Goal: Task Accomplishment & Management: Use online tool/utility

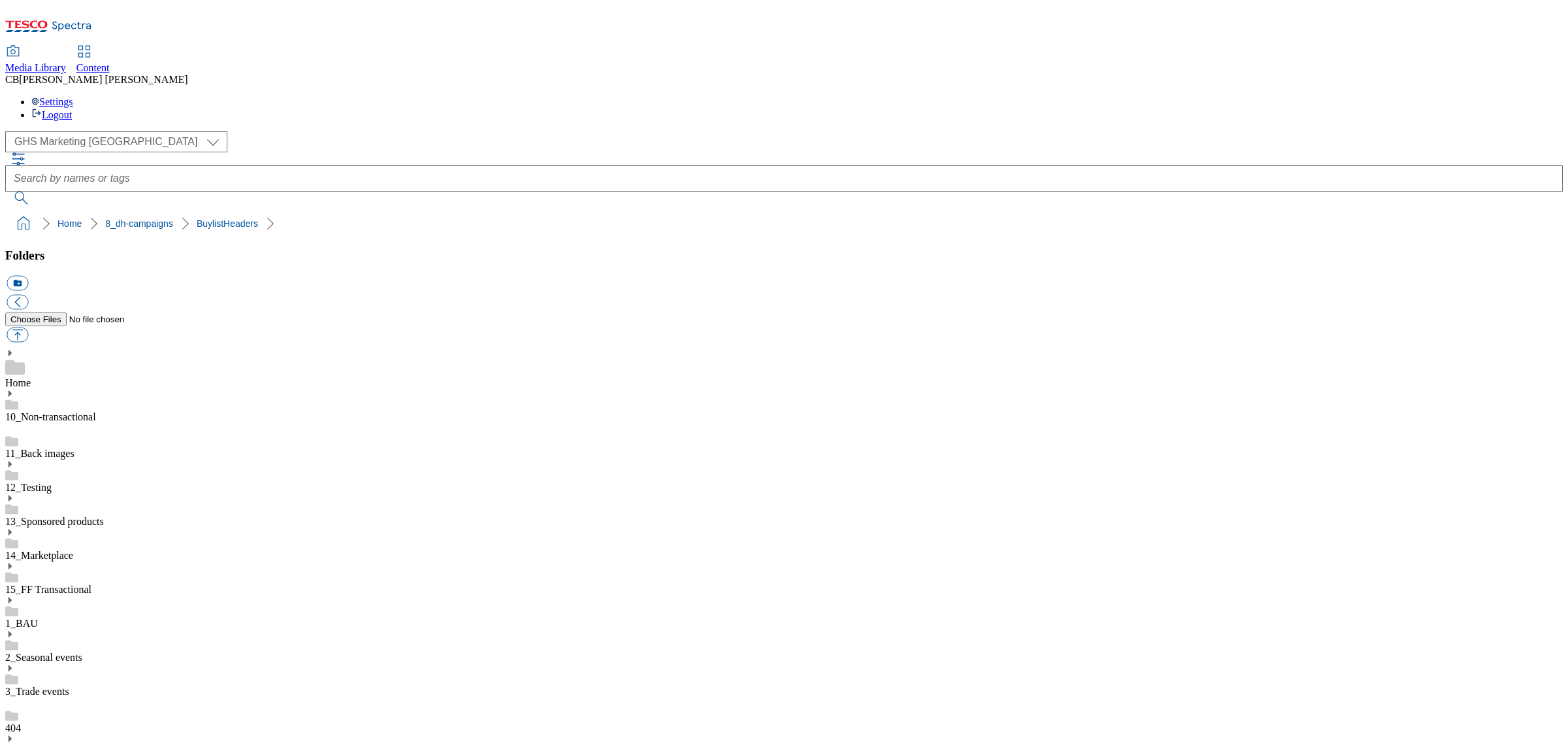
scroll to position [245, 0]
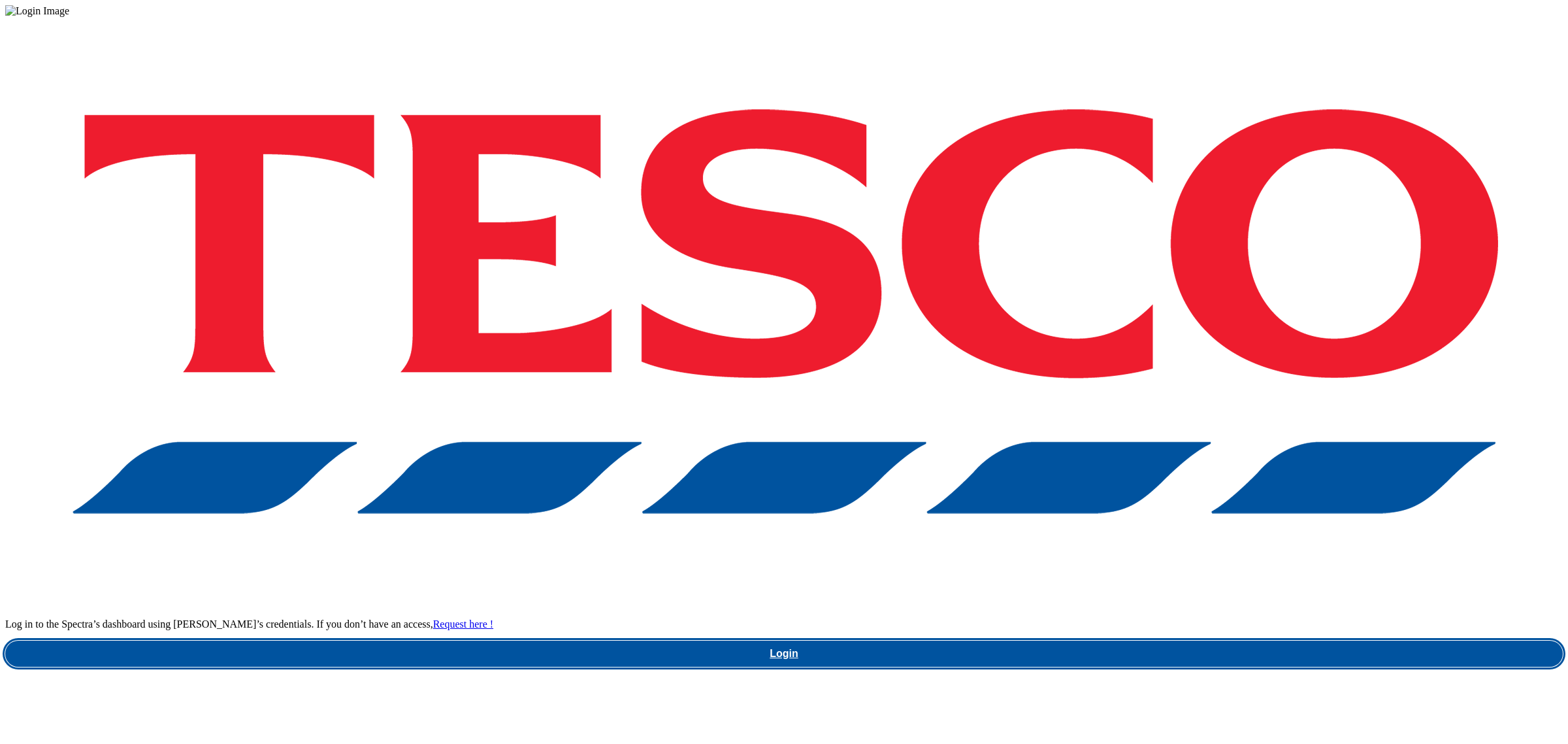
click at [1159, 641] on link "Login" at bounding box center [784, 654] width 1558 height 26
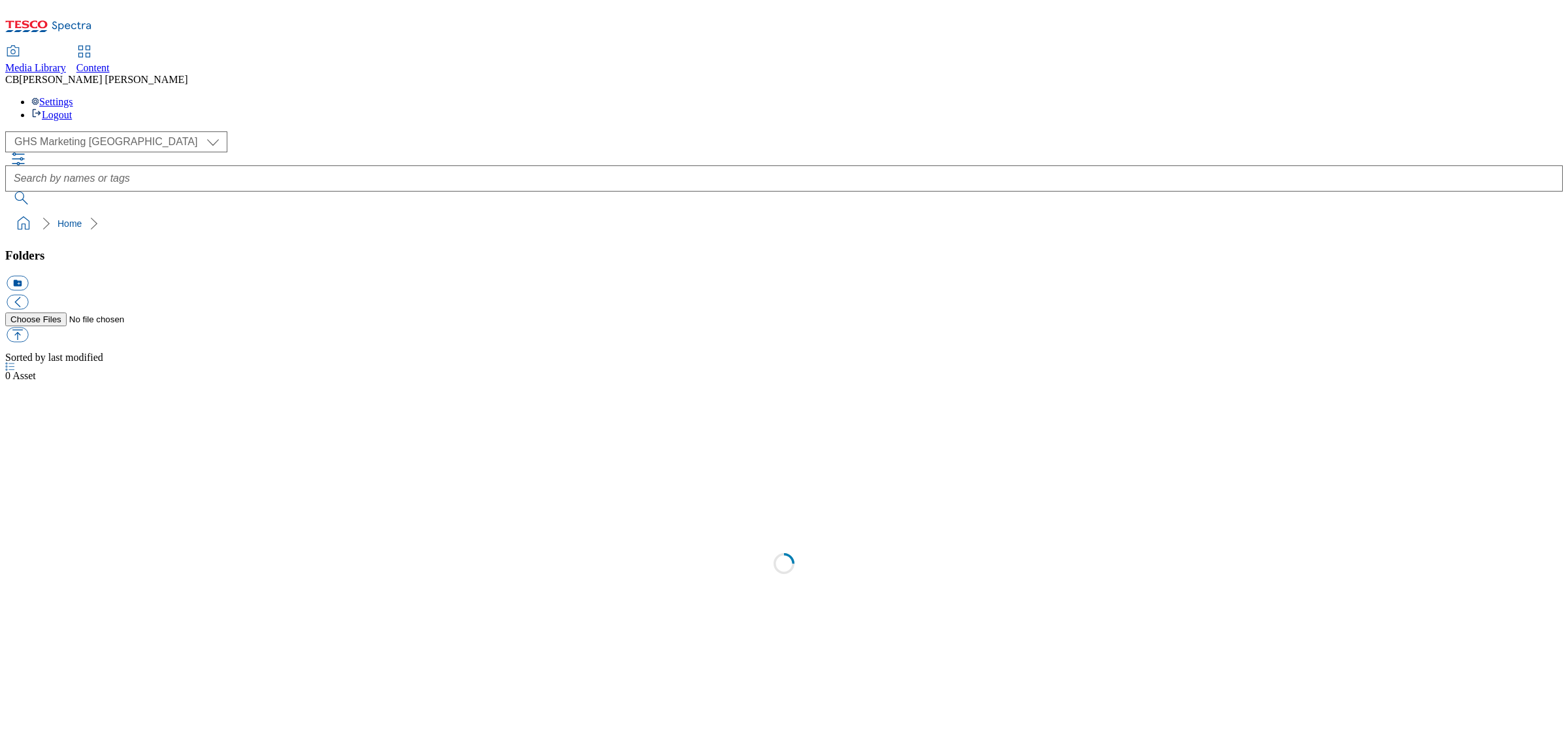
select select "flare-ghs-mktg"
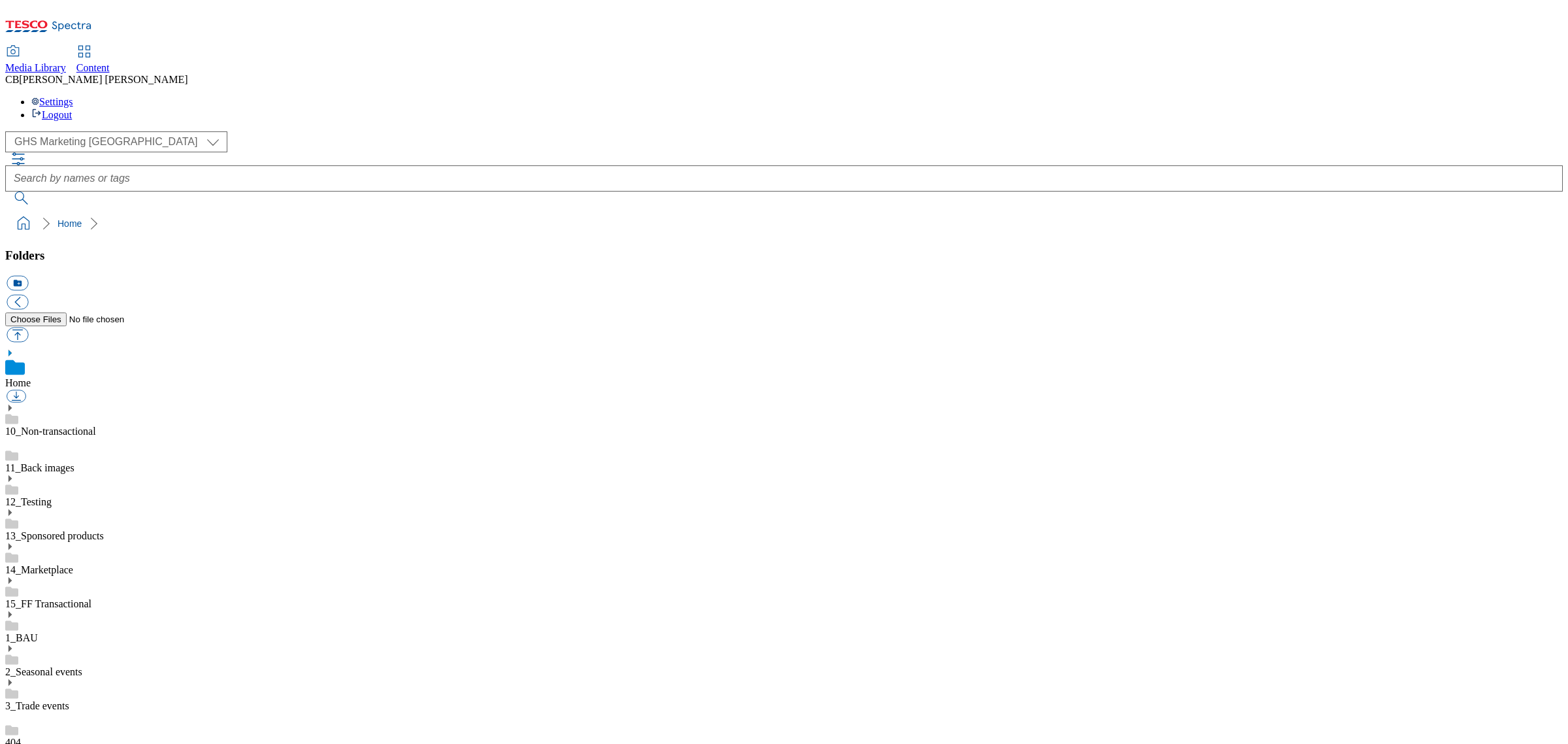
scroll to position [1, 0]
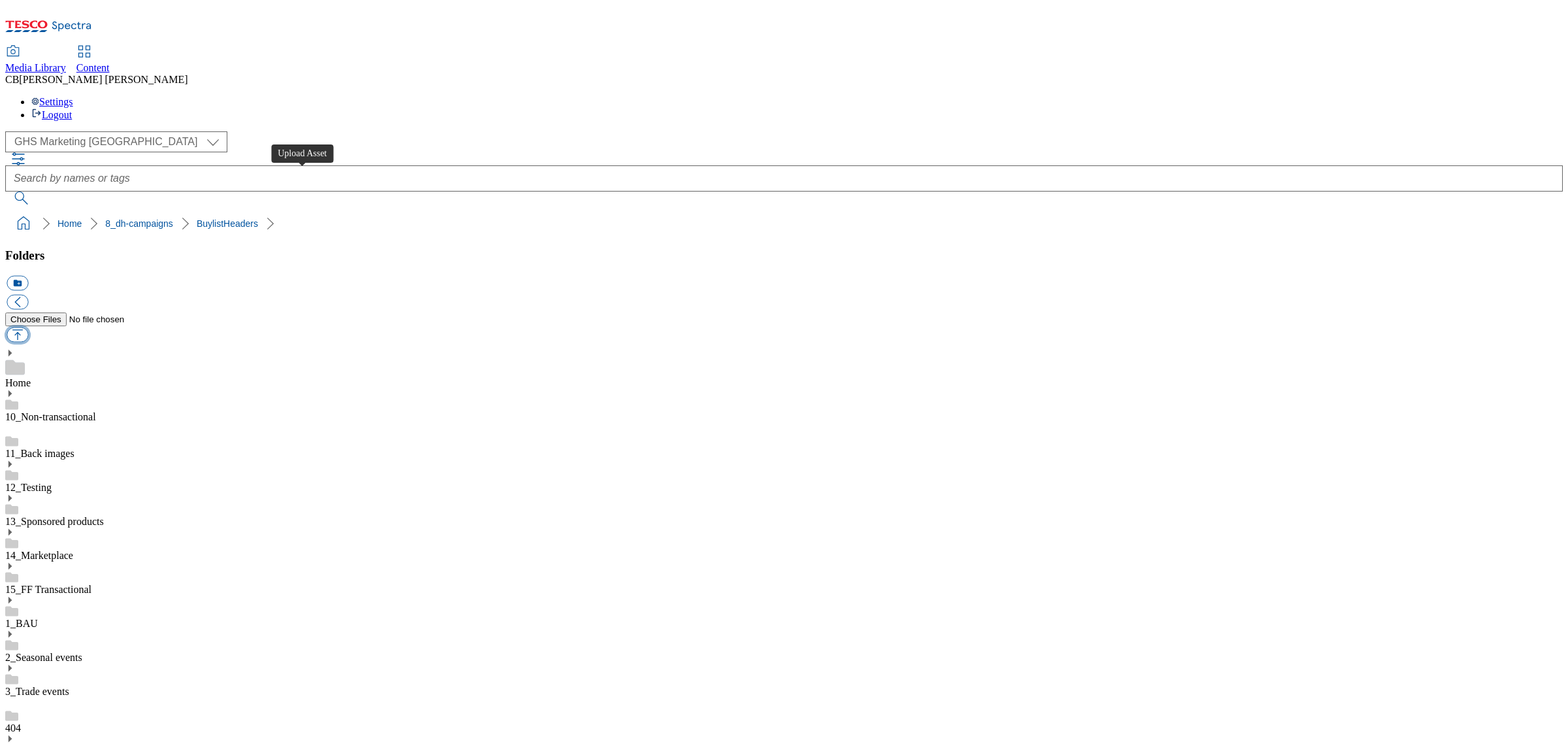
click at [28, 327] on button "button" at bounding box center [17, 335] width 21 height 15
type input "C:\fakepath\1758189156067-ad542240_ReNourish_LegoBrand_H_1184x333_V3.jpg"
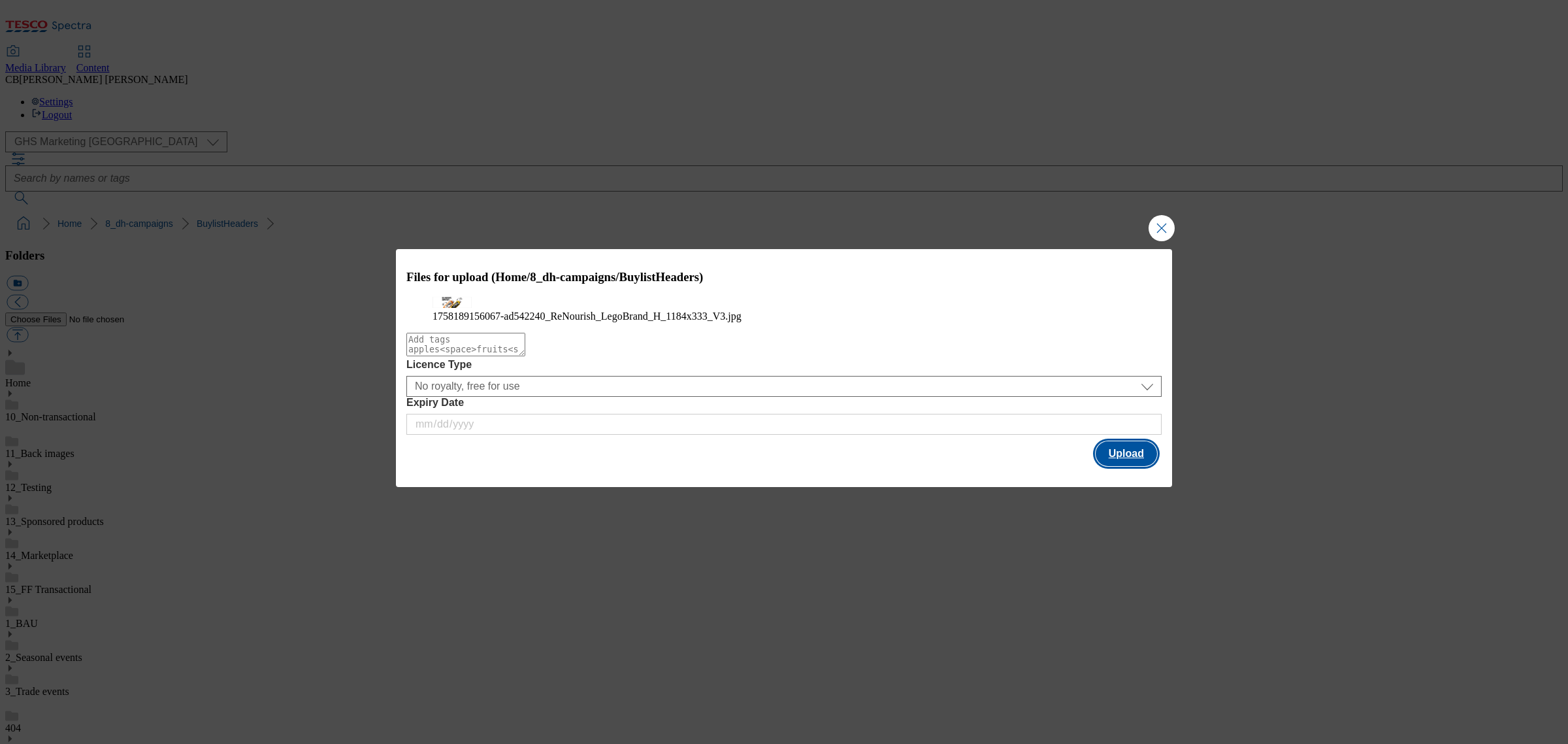
click at [1144, 466] on button "Upload" at bounding box center [1126, 453] width 62 height 25
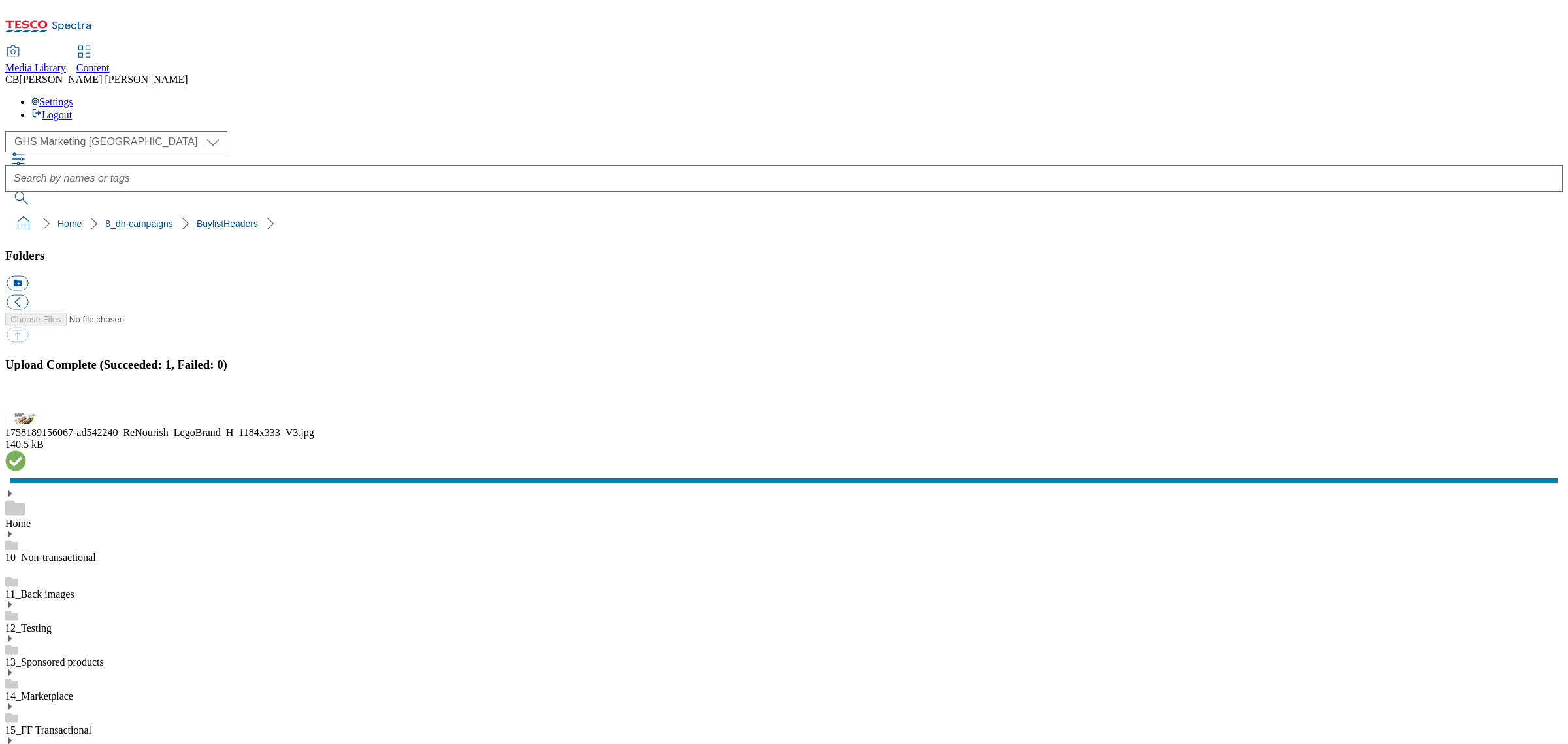
click at [26, 412] on button "button" at bounding box center [16, 405] width 19 height 12
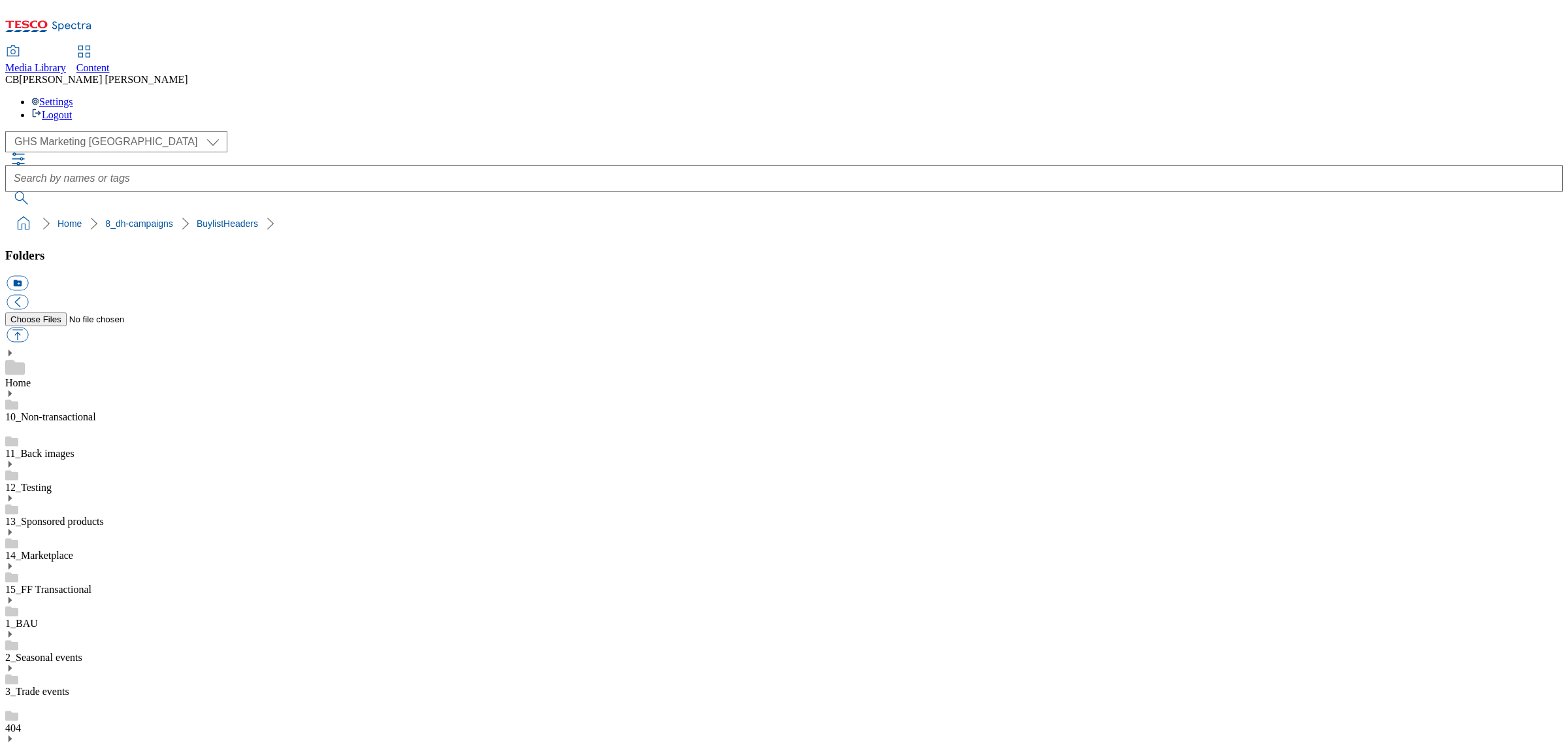
click at [28, 327] on button "button" at bounding box center [17, 335] width 21 height 15
type input "C:\fakepath\1758189156068-ad542240_ReNourish_LegoBrand_2560x320_V3.jpg"
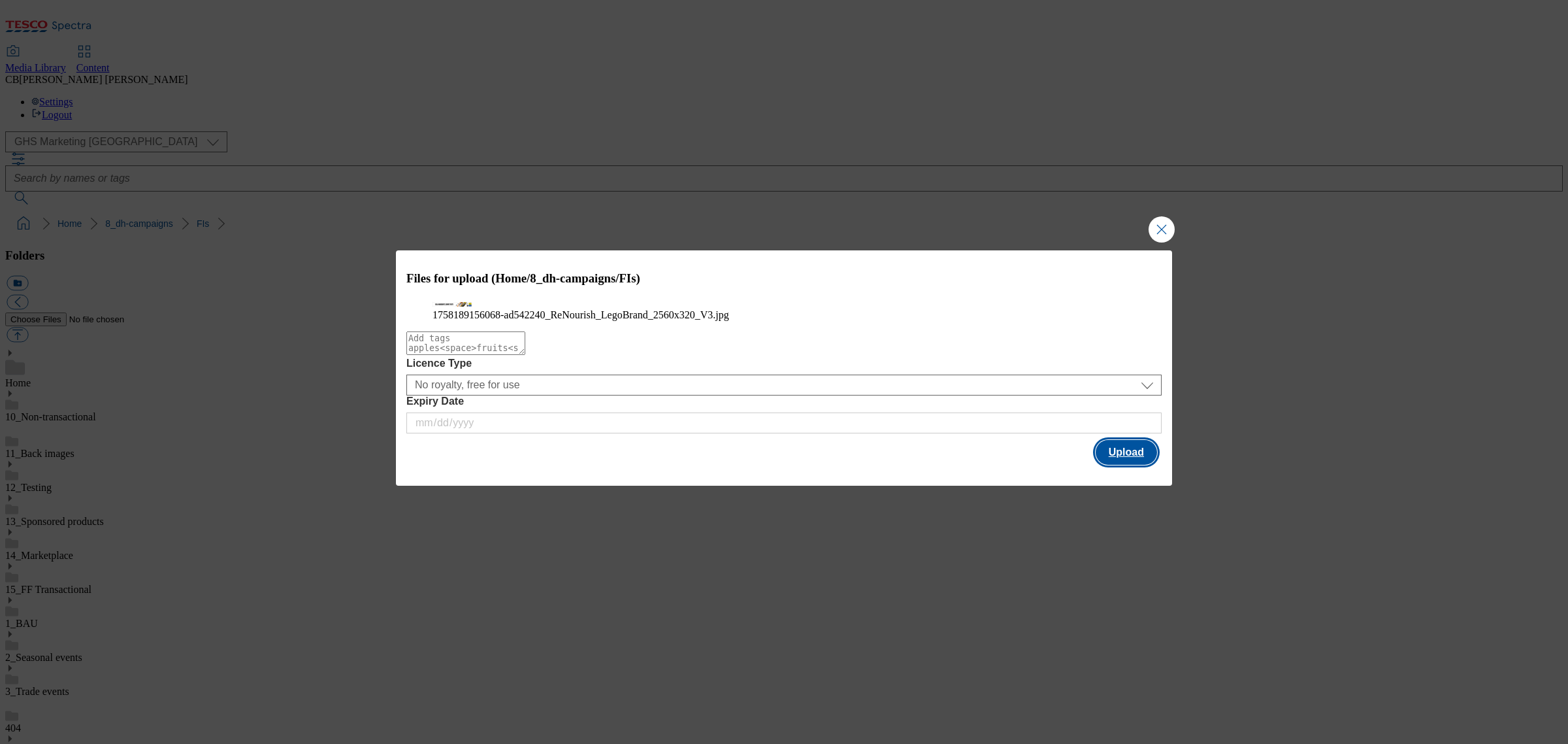
click at [1125, 465] on button "Upload" at bounding box center [1126, 452] width 62 height 25
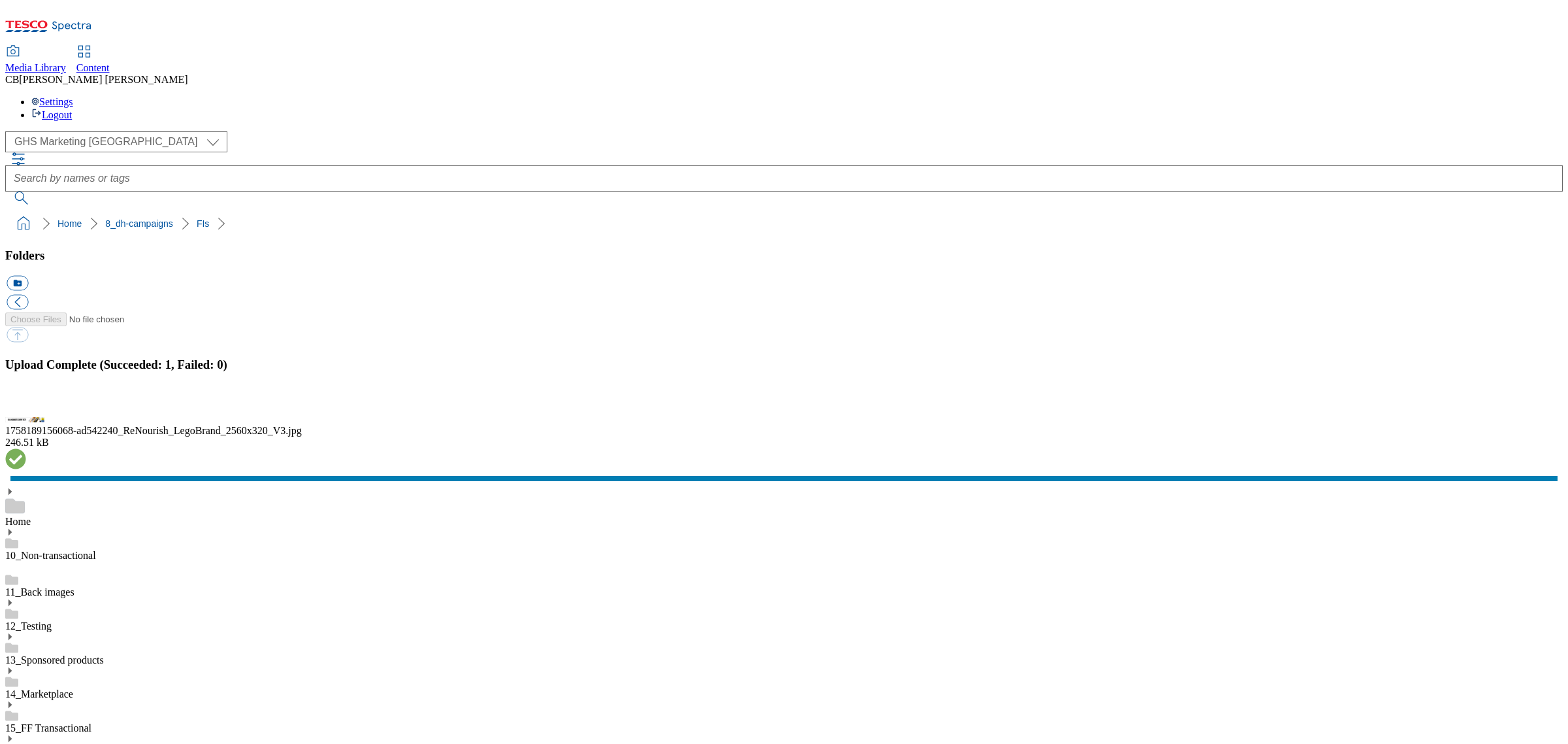
click at [26, 412] on button "button" at bounding box center [16, 405] width 19 height 12
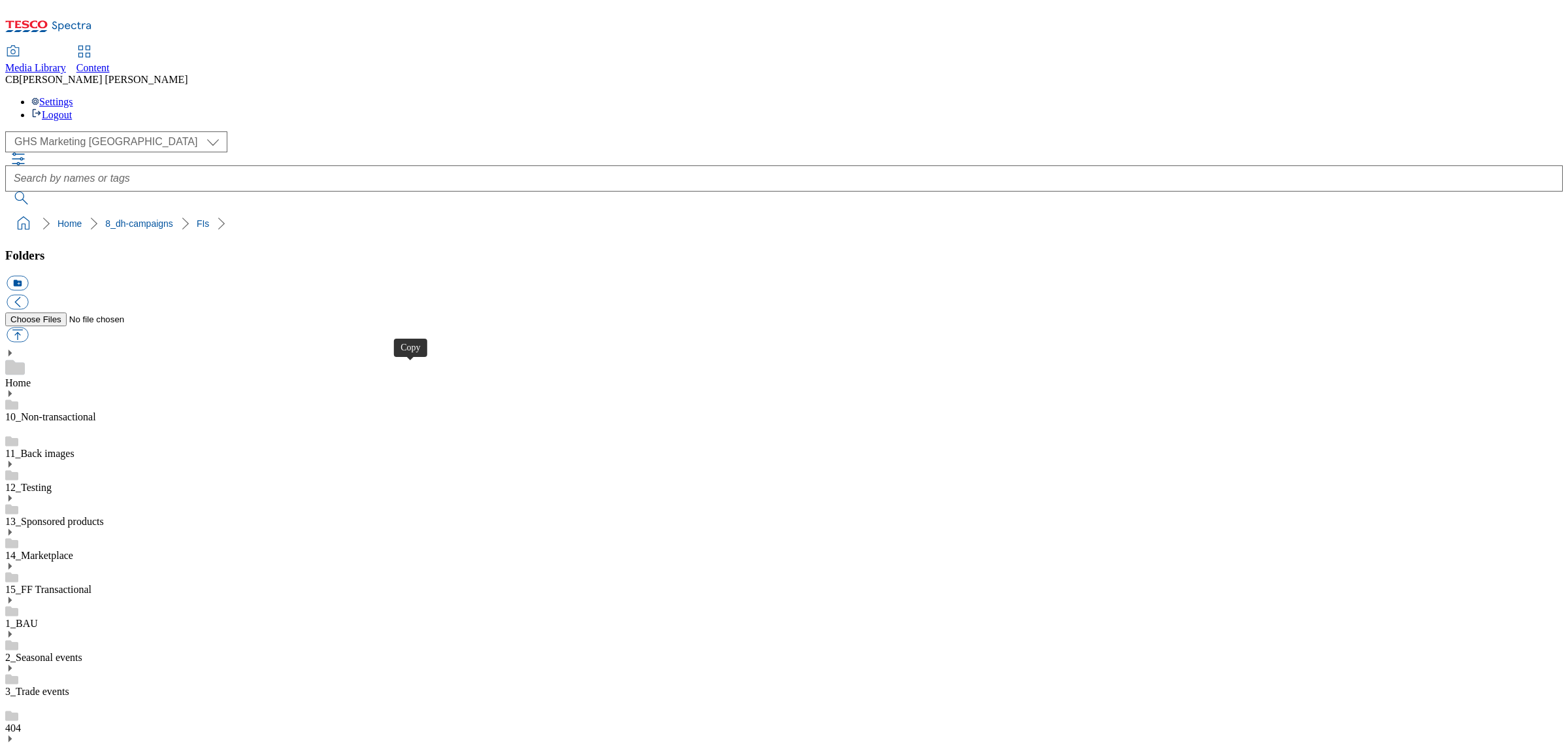
drag, startPoint x: 408, startPoint y: 372, endPoint x: 407, endPoint y: 315, distance: 57.0
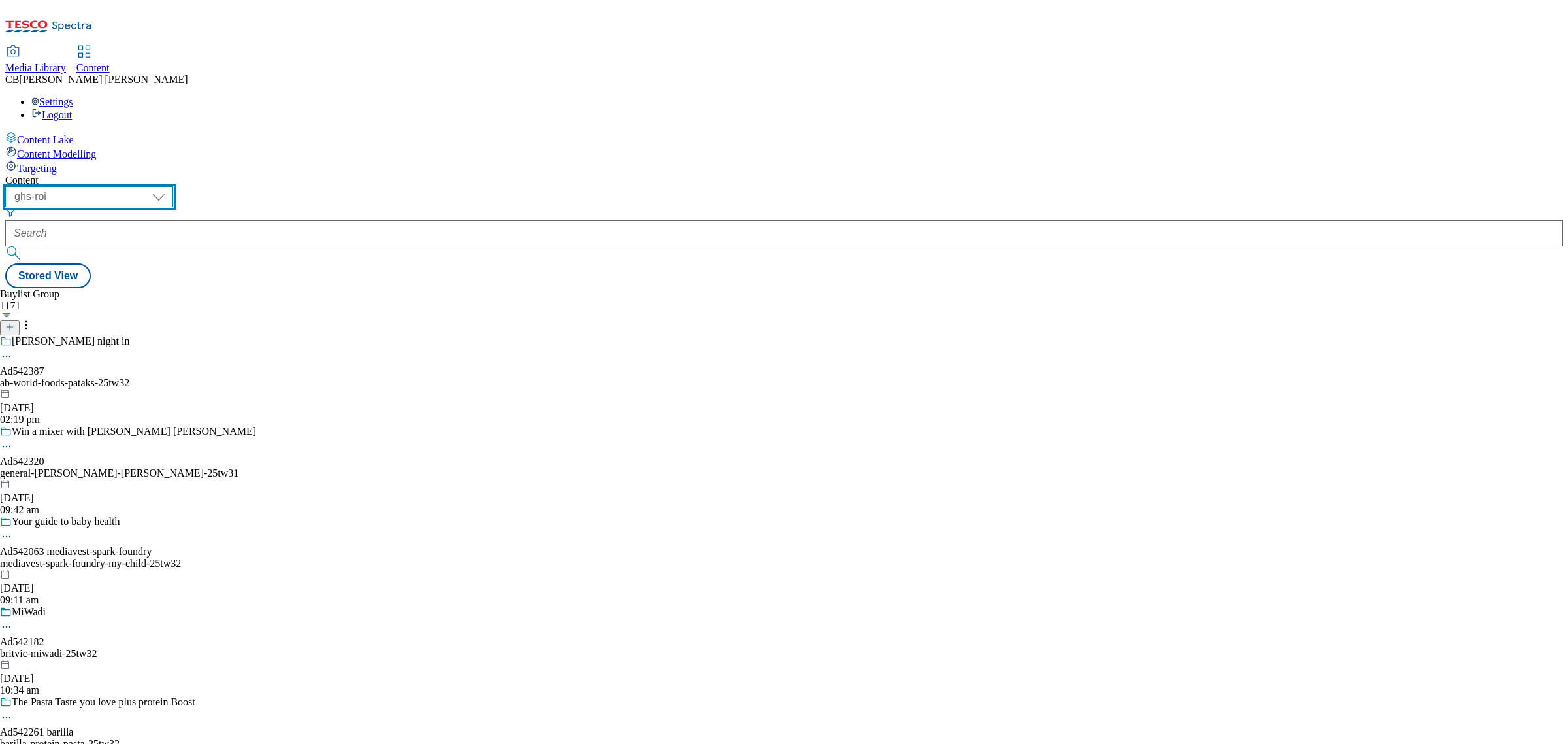
click at [173, 186] on select "ghs-roi ghs-uk" at bounding box center [89, 196] width 168 height 21
select select "ghs-uk"
click at [170, 186] on select "ghs-roi ghs-uk" at bounding box center [89, 196] width 168 height 21
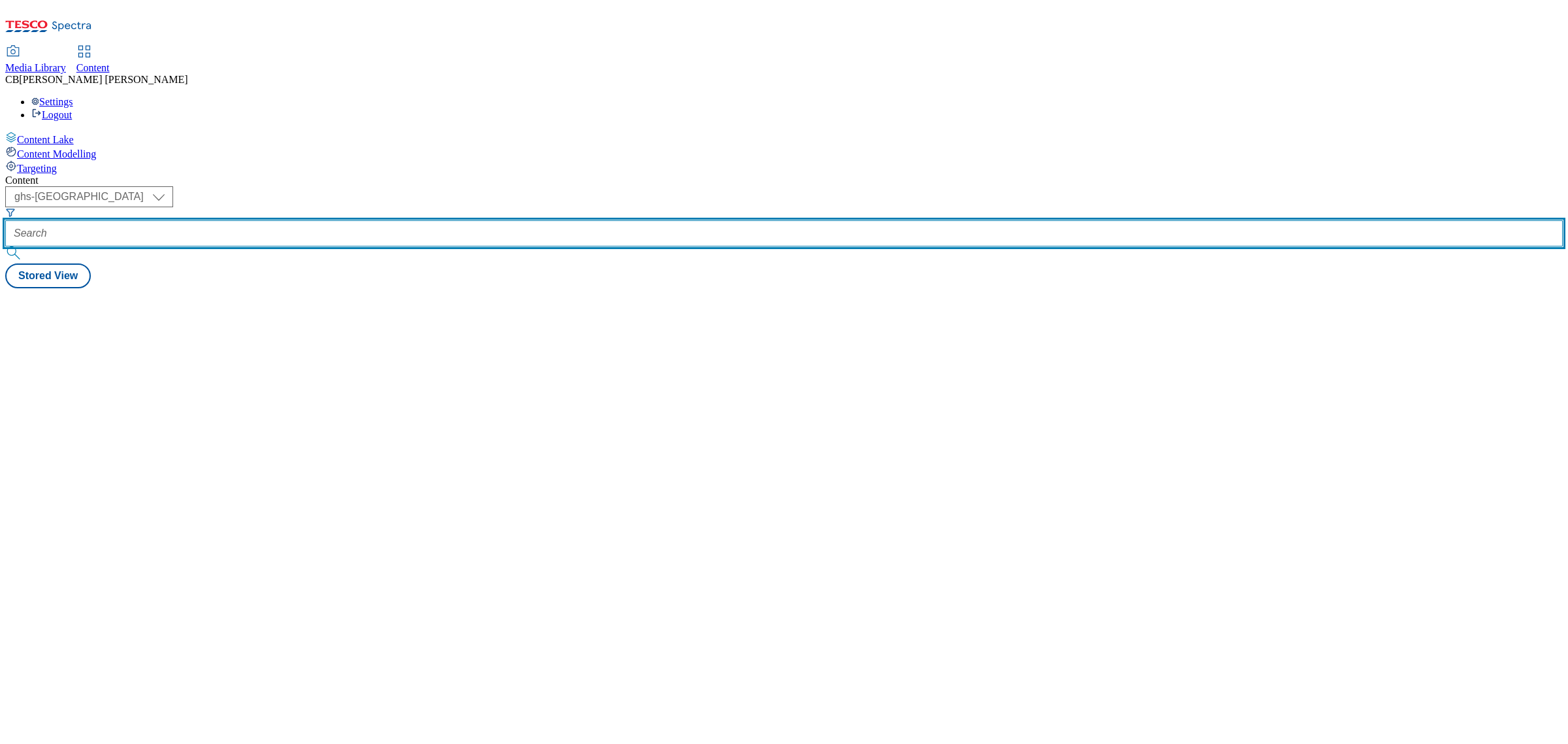
click at [286, 220] on input "text" at bounding box center [784, 233] width 1558 height 26
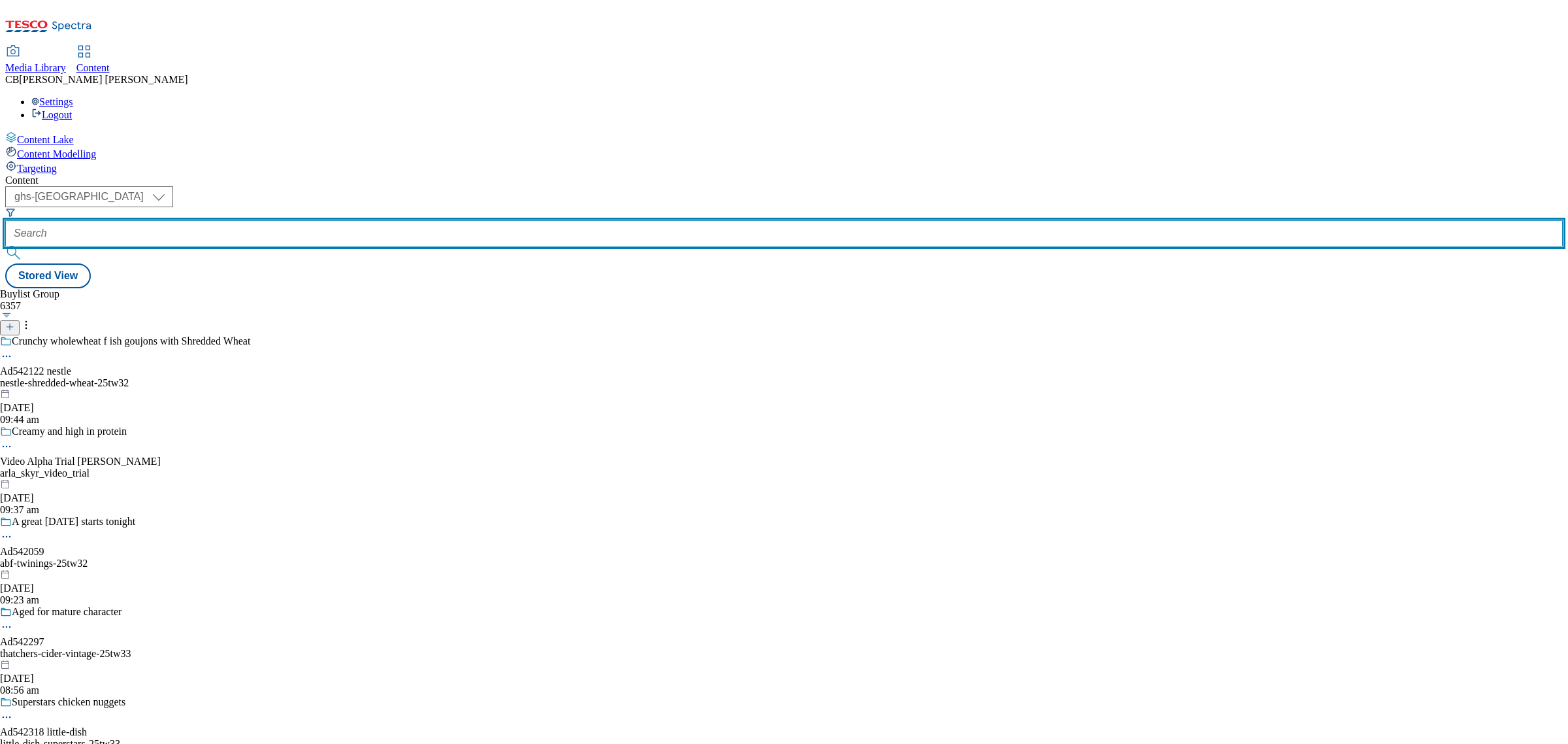
paste input "team-inspire-renourish-25tw31"
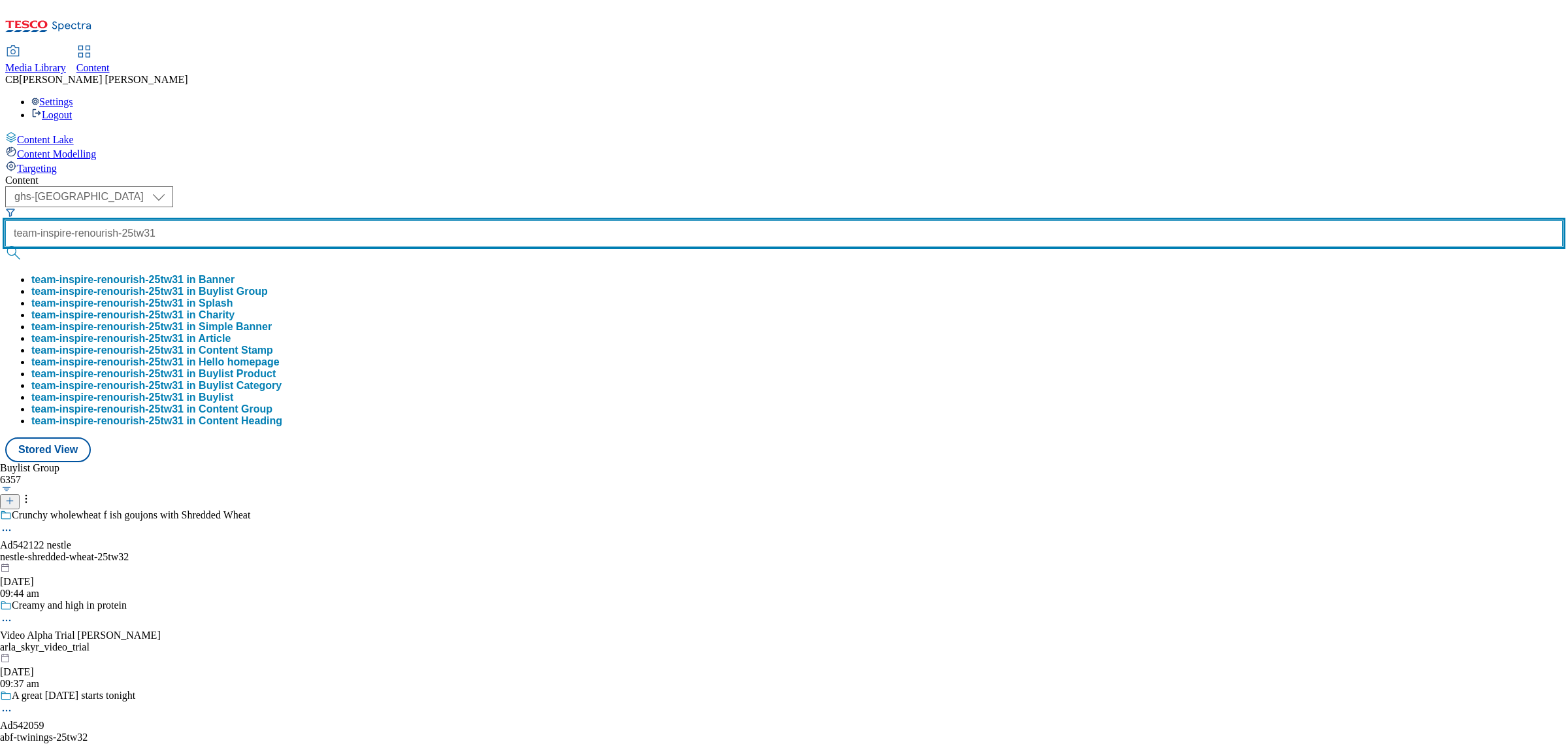
scroll to position [0, 30]
type input "team-inspire-renourish-25tw31"
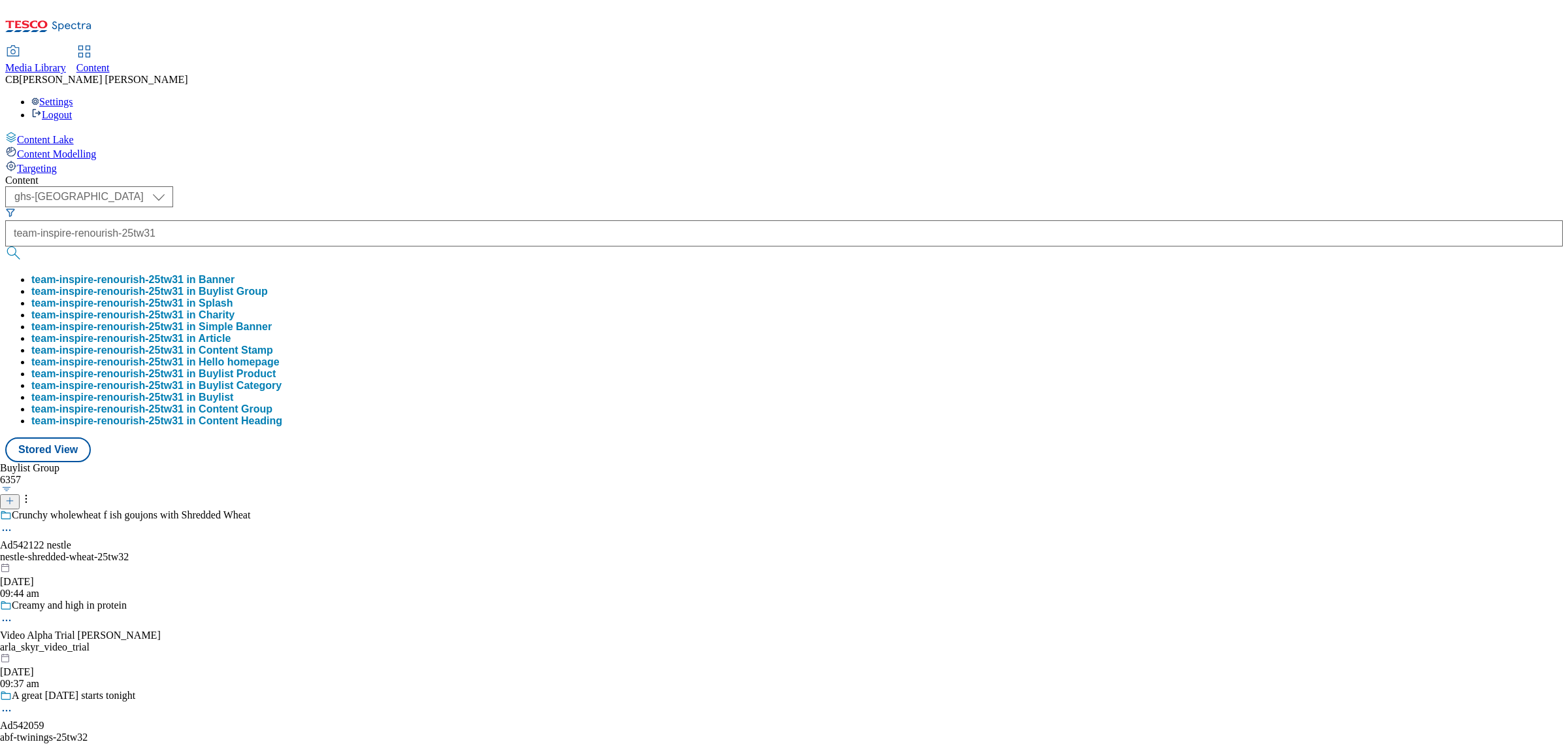
click at [268, 286] on button "team-inspire-renourish-25tw31 in Buylist Group" at bounding box center [149, 291] width 237 height 12
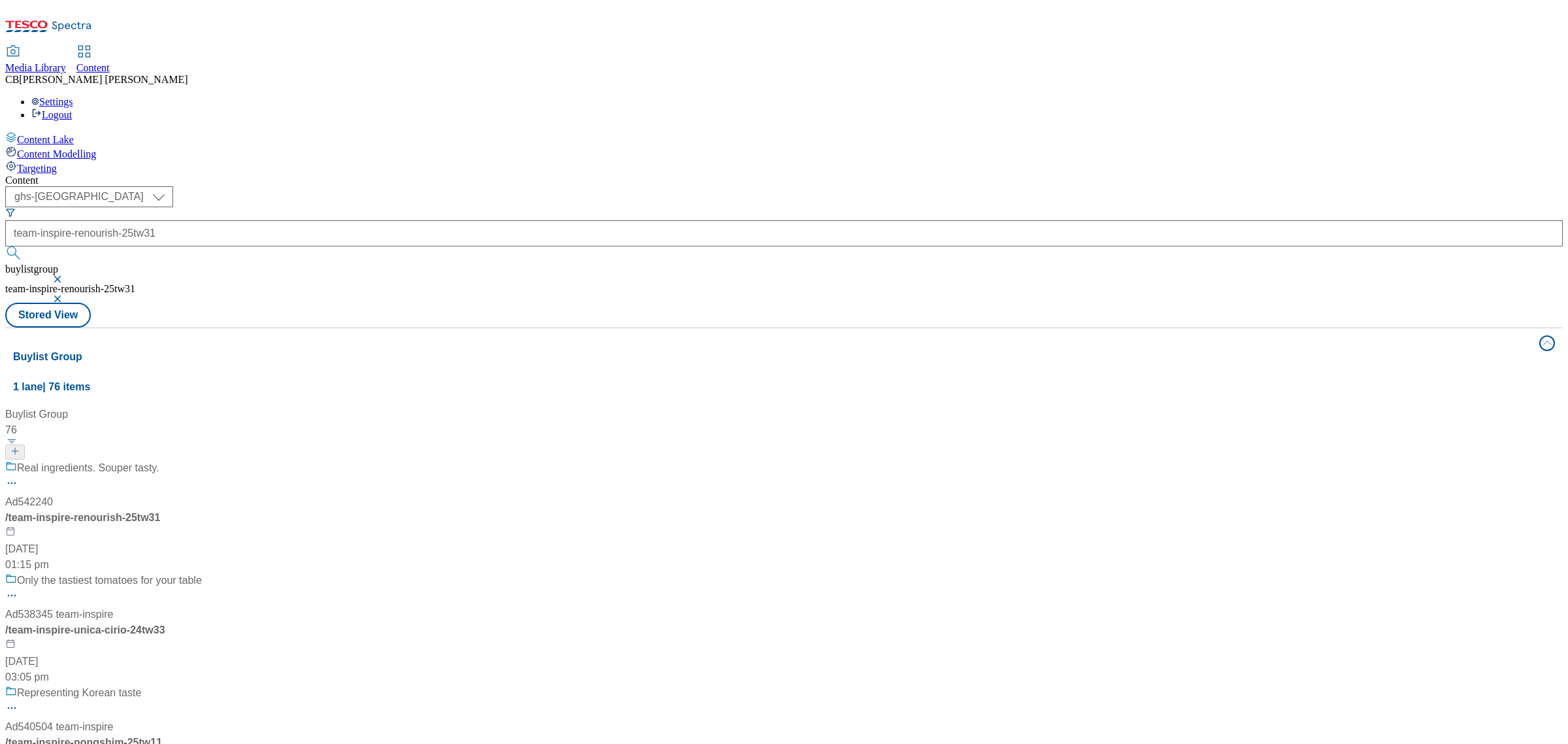
click at [249, 460] on div "Real ingredients. Souper tasty." at bounding box center [127, 477] width 243 height 34
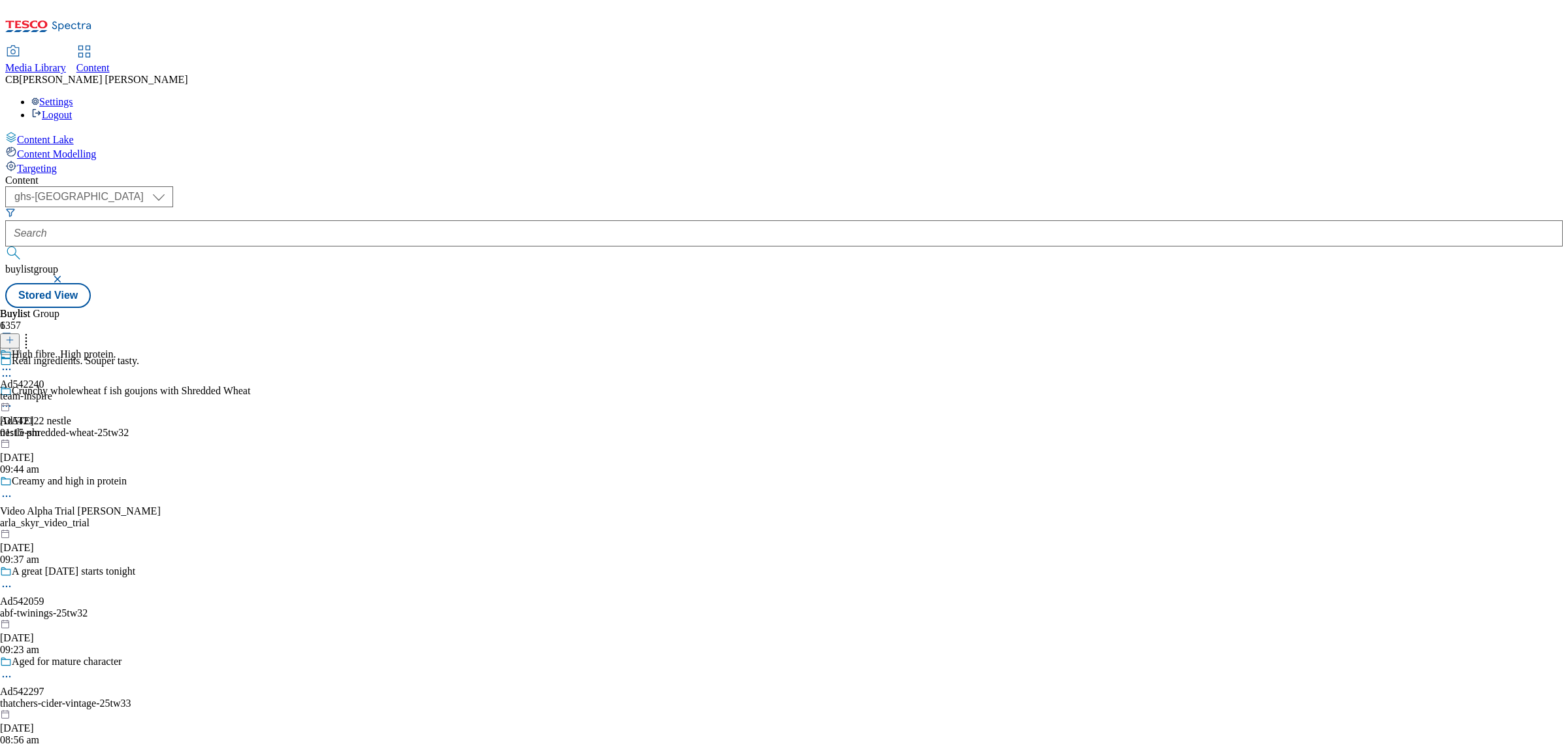
click at [13, 362] on icon at bounding box center [6, 369] width 13 height 13
click at [55, 392] on span "Edit" at bounding box center [48, 396] width 15 height 10
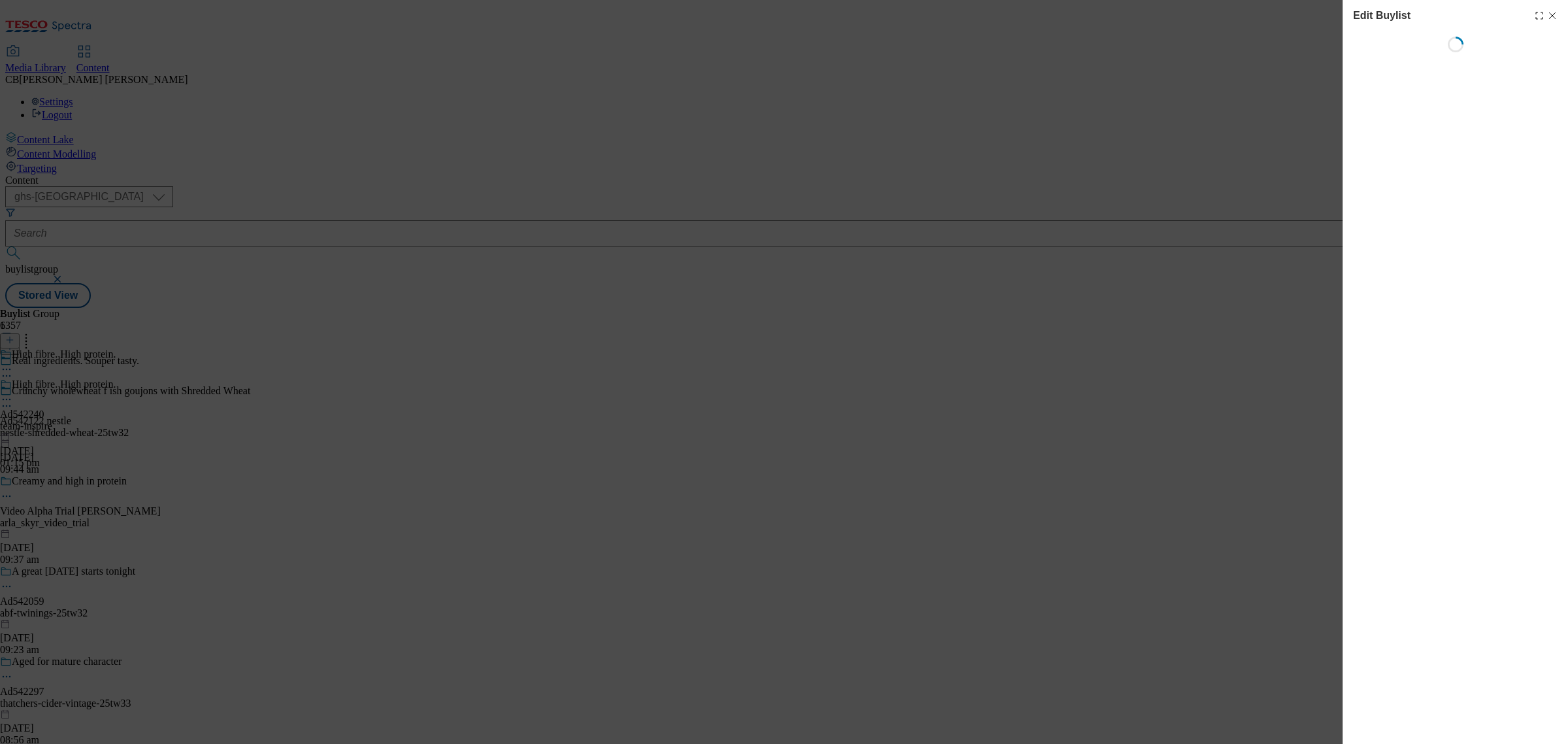
select select "tactical"
select select "supplier funded short term 1-3 weeks"
select select "dunnhumby"
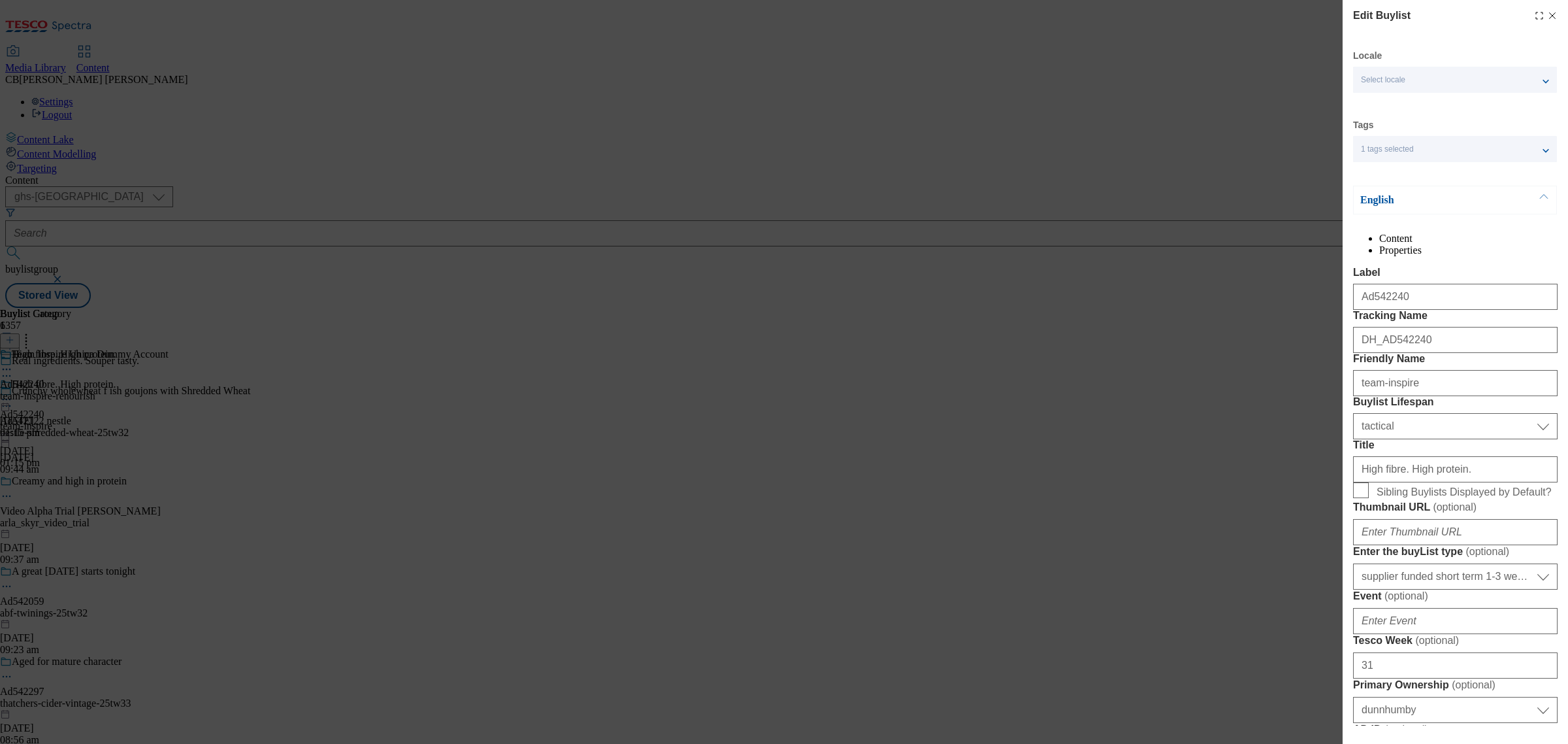
select select "Banner"
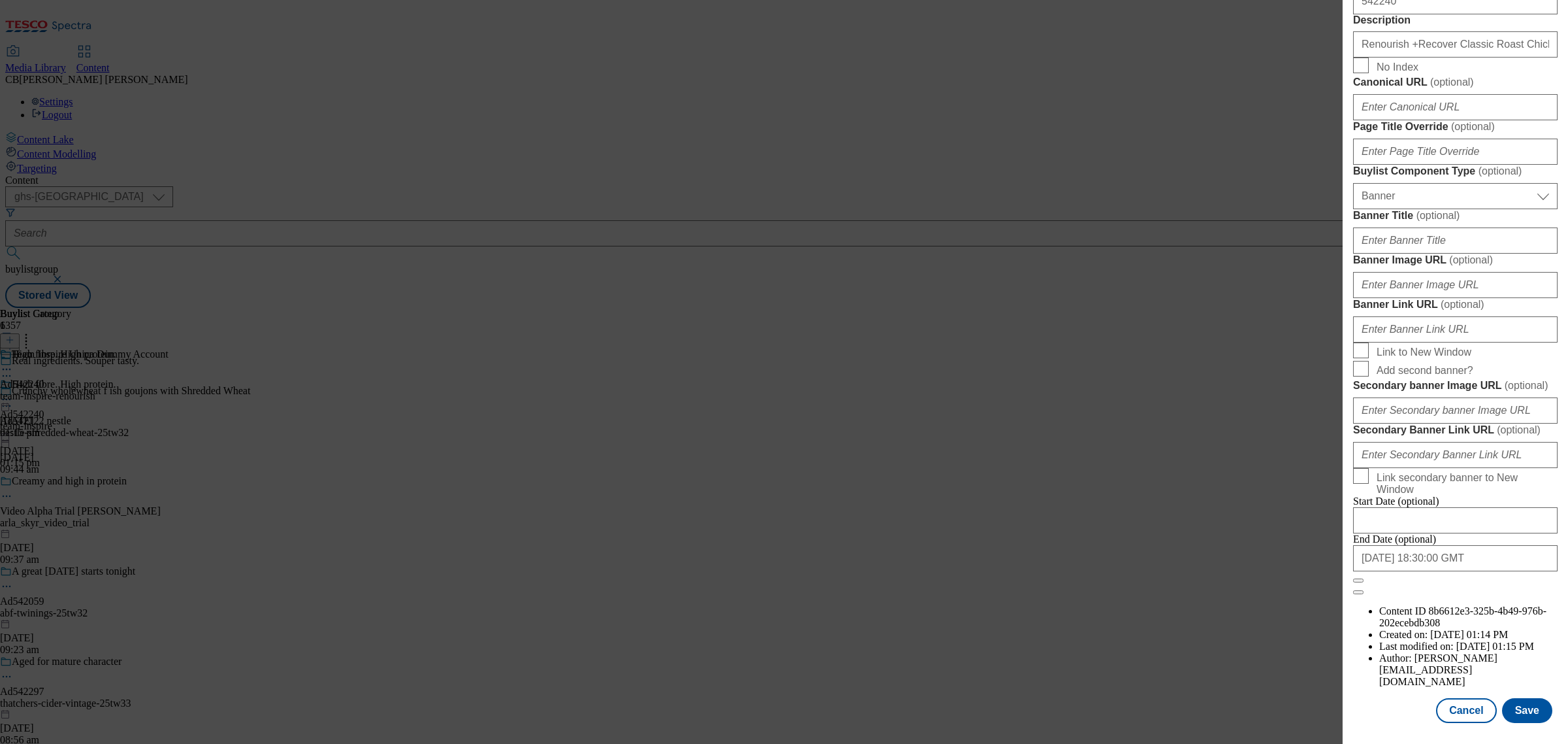
scroll to position [1155, 0]
click at [1419, 423] on input "Secondary banner Image URL ( optional )" at bounding box center [1456, 410] width 205 height 26
click at [1488, 423] on input "Secondary banner Image URL ( optional )" at bounding box center [1456, 410] width 205 height 26
paste input "https://digitalcontent.api.tesco.com/v2/media/ghs-mktg/1535371f-6910-4e82-a6b0-…"
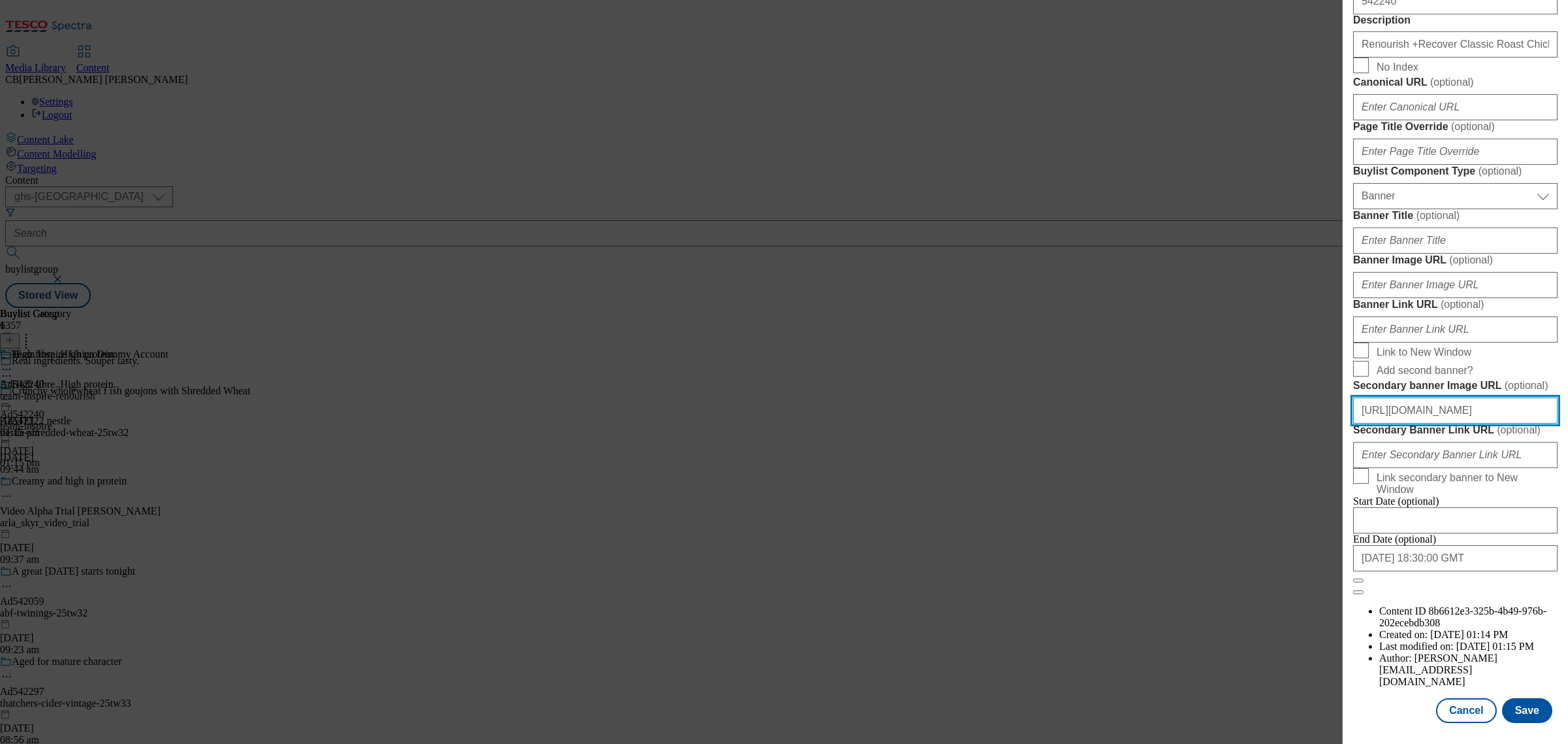
type input "https://digitalcontent.api.tesco.com/v2/media/ghs-mktg/1535371f-6910-4e82-a6b0-…"
click at [1530, 358] on span "Link to New Window" at bounding box center [1464, 349] width 176 height 16
click at [1369, 358] on input "Link to New Window" at bounding box center [1361, 349] width 16 height 16
click at [1359, 342] on input "Link to New Window" at bounding box center [1361, 349] width 16 height 16
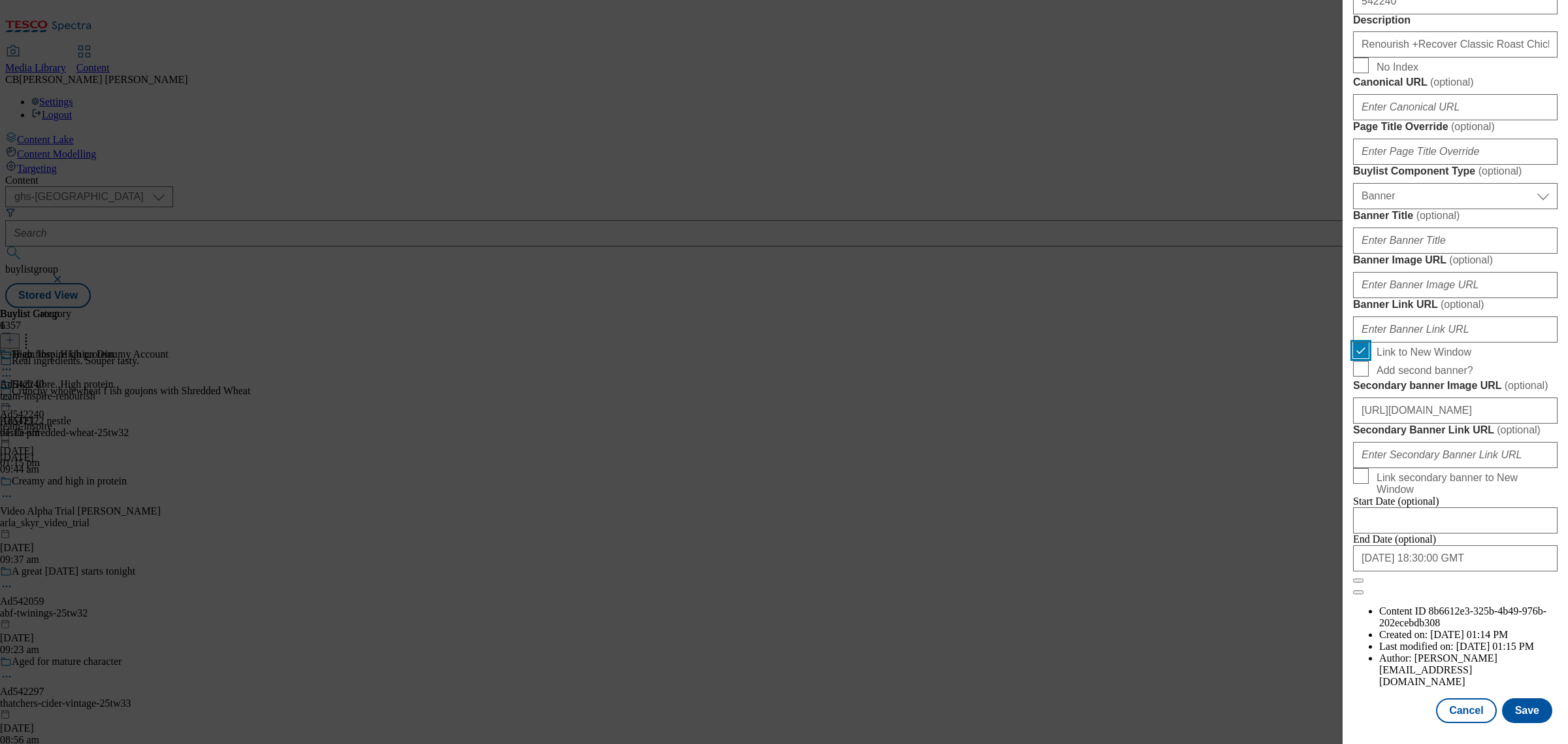
checkbox input "false"
drag, startPoint x: 1533, startPoint y: 699, endPoint x: 1528, endPoint y: 692, distance: 8.6
click at [1533, 699] on button "Save" at bounding box center [1527, 710] width 51 height 25
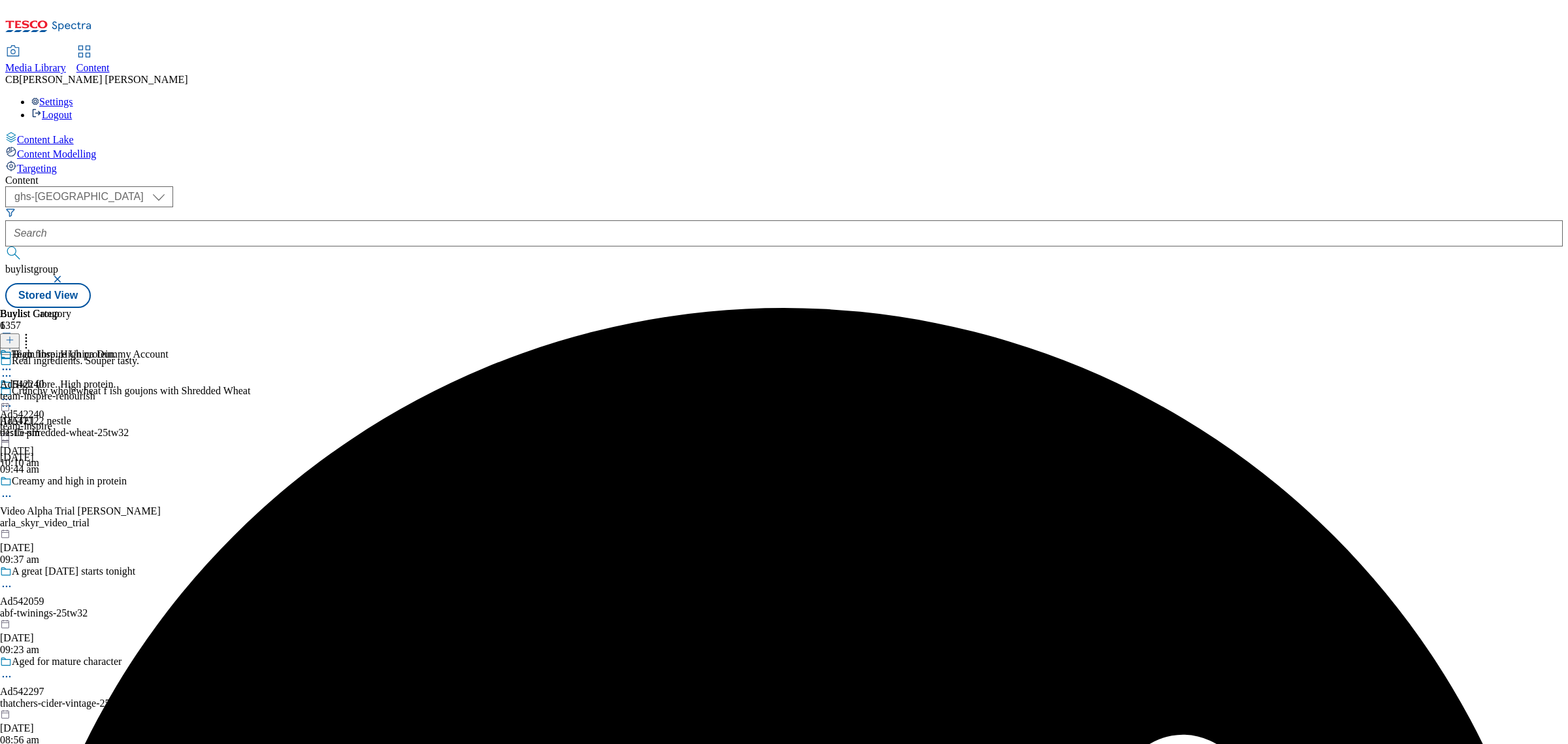
click at [13, 393] on icon at bounding box center [6, 399] width 13 height 13
click at [116, 479] on li "Preview" at bounding box center [71, 487] width 90 height 15
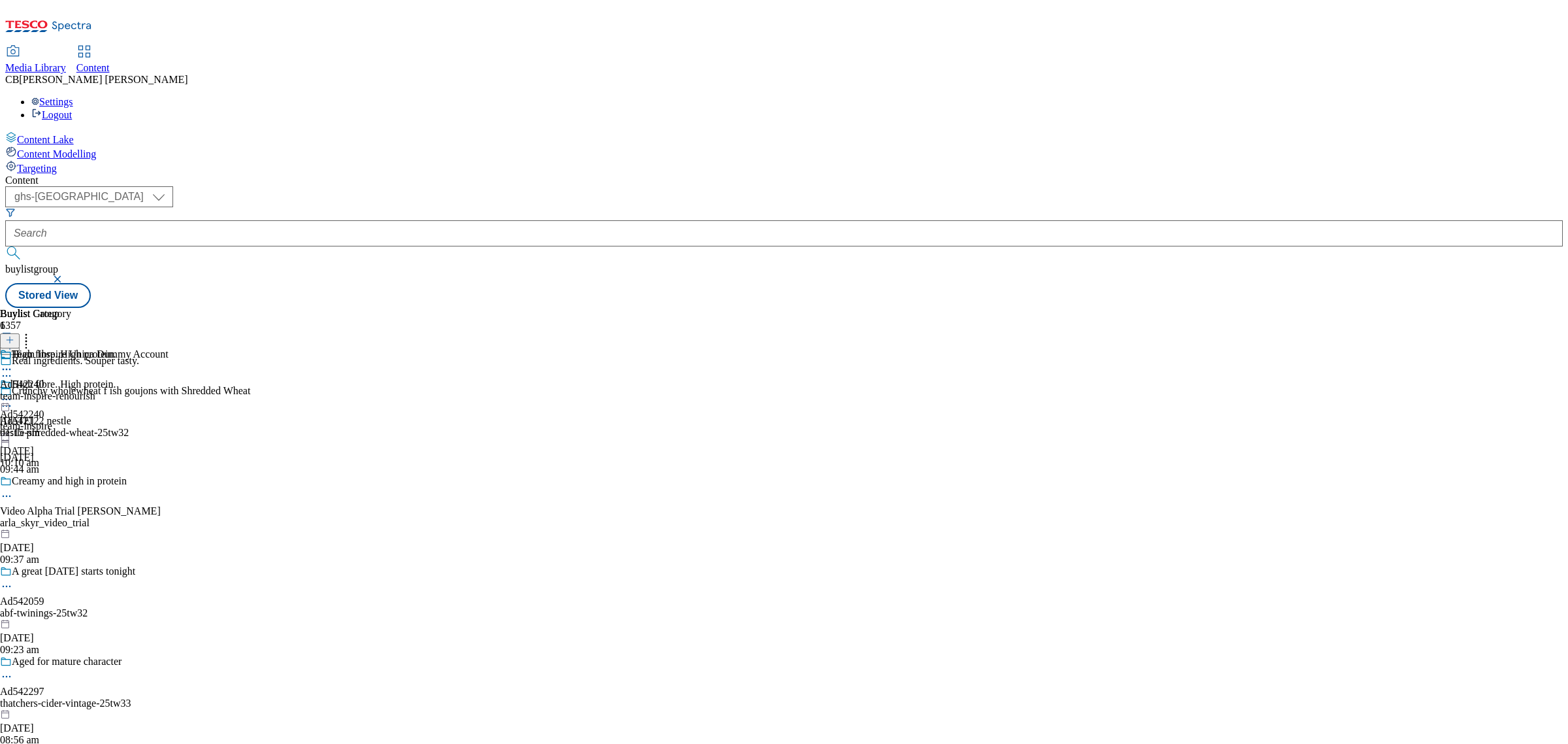
click at [8, 398] on circle at bounding box center [6, 399] width 2 height 2
click at [77, 479] on button "Preview" at bounding box center [51, 487] width 51 height 15
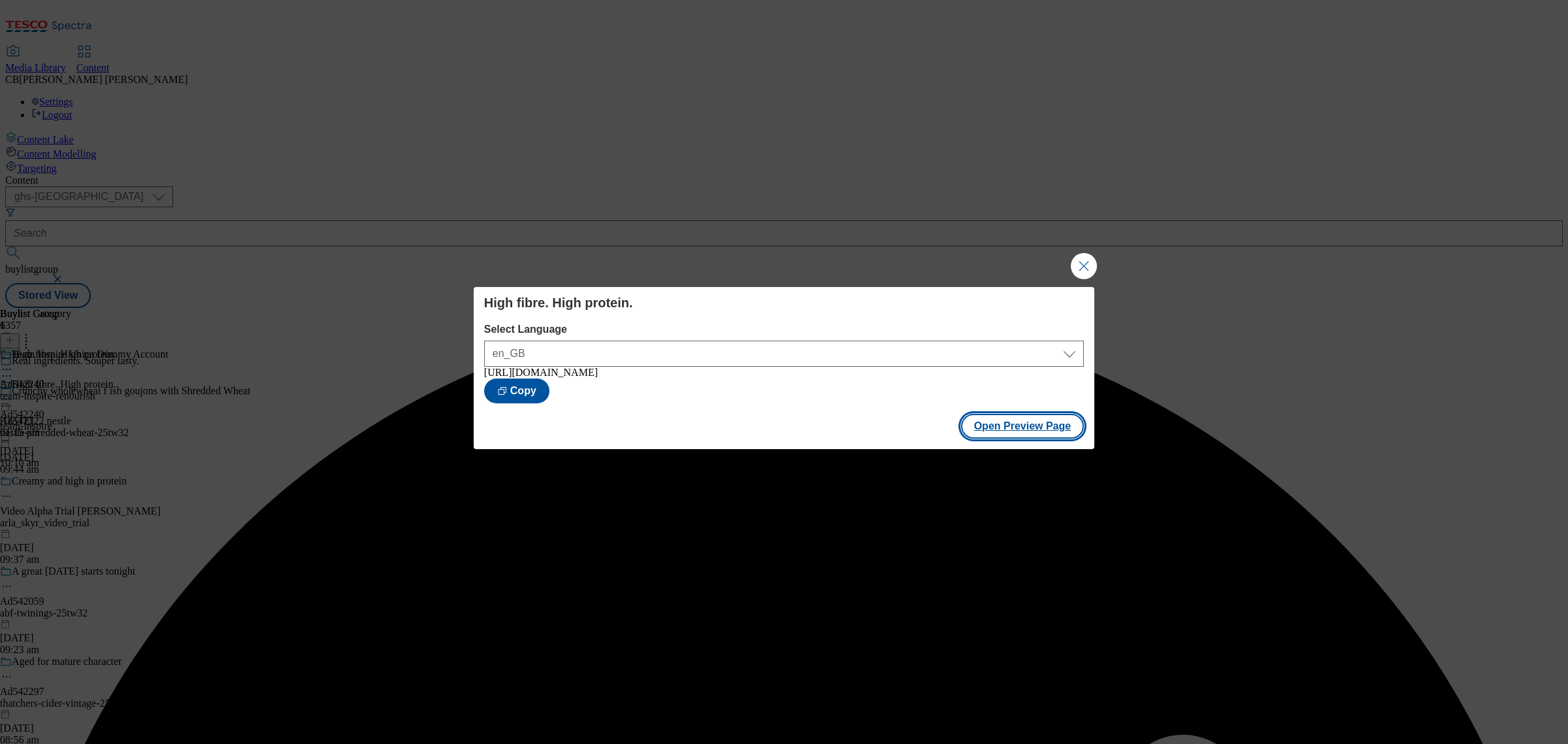
click at [1007, 430] on button "Open Preview Page" at bounding box center [1023, 426] width 124 height 25
click at [1089, 266] on button "Close Modal" at bounding box center [1084, 266] width 26 height 26
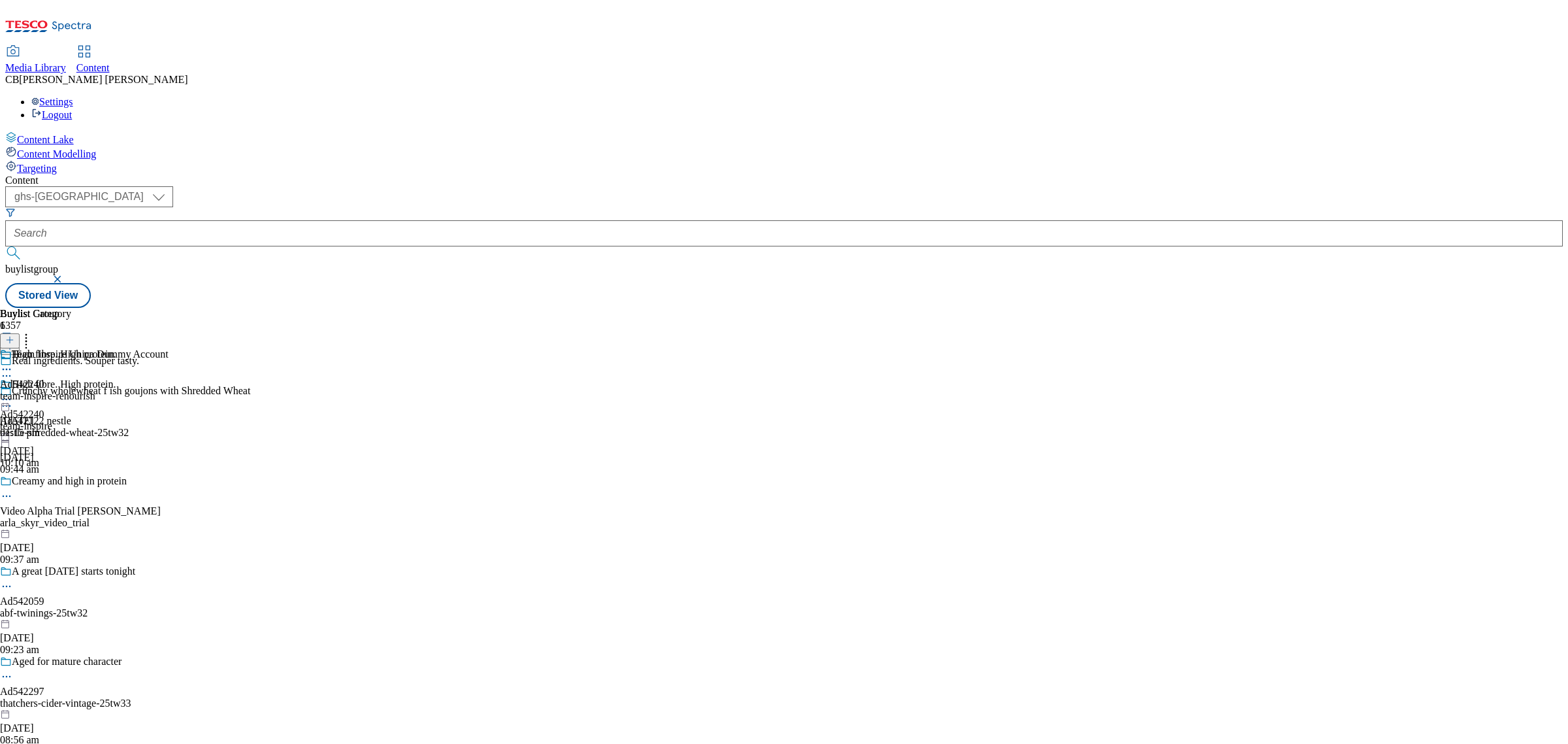
click at [13, 393] on icon at bounding box center [6, 399] width 13 height 13
click at [61, 419] on button "Edit" at bounding box center [43, 426] width 35 height 15
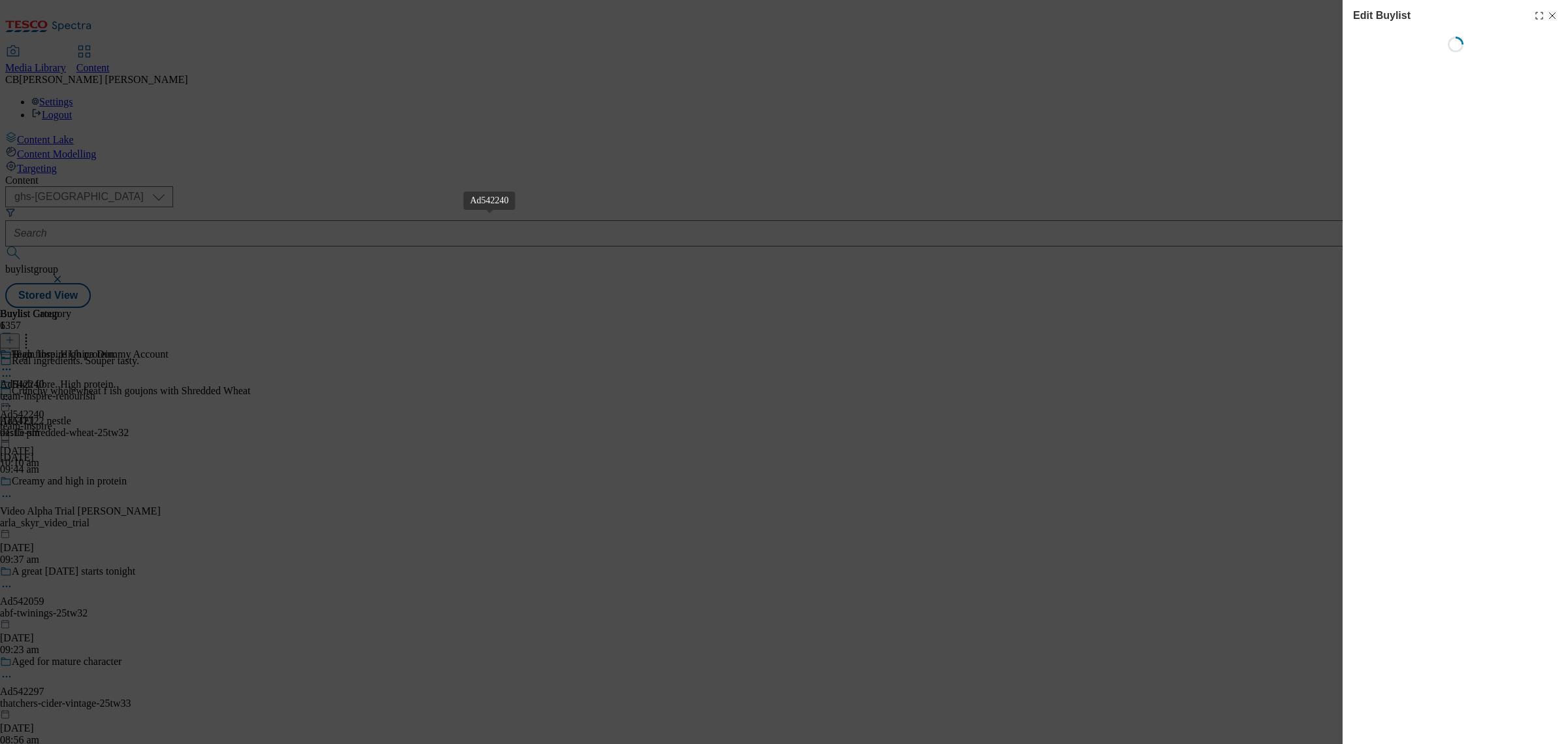
select select "tactical"
select select "supplier funded short term 1-3 weeks"
select select "dunnhumby"
select select "Banner"
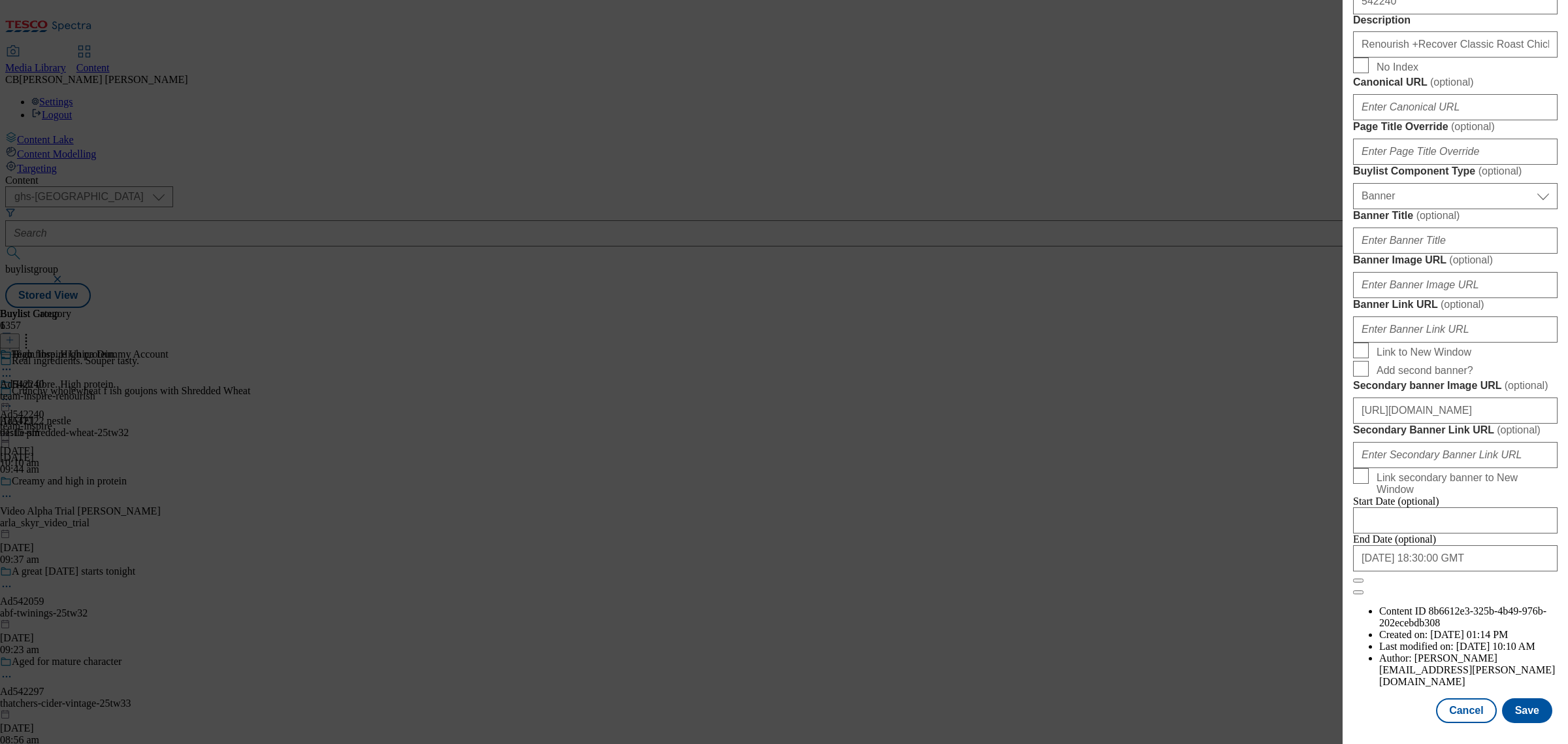
scroll to position [1225, 0]
click at [1484, 421] on input "https://digitalcontent.api.tesco.com/v2/media/ghs-mktg/1535371f-6910-4e82-a6b0-…" at bounding box center [1456, 410] width 205 height 26
click at [1473, 298] on input "Banner Image URL ( optional )" at bounding box center [1456, 285] width 205 height 26
paste input "https://digitalcontent.api.tesco.com/v2/media/ghs-mktg/1535371f-6910-4e82-a6b0-…"
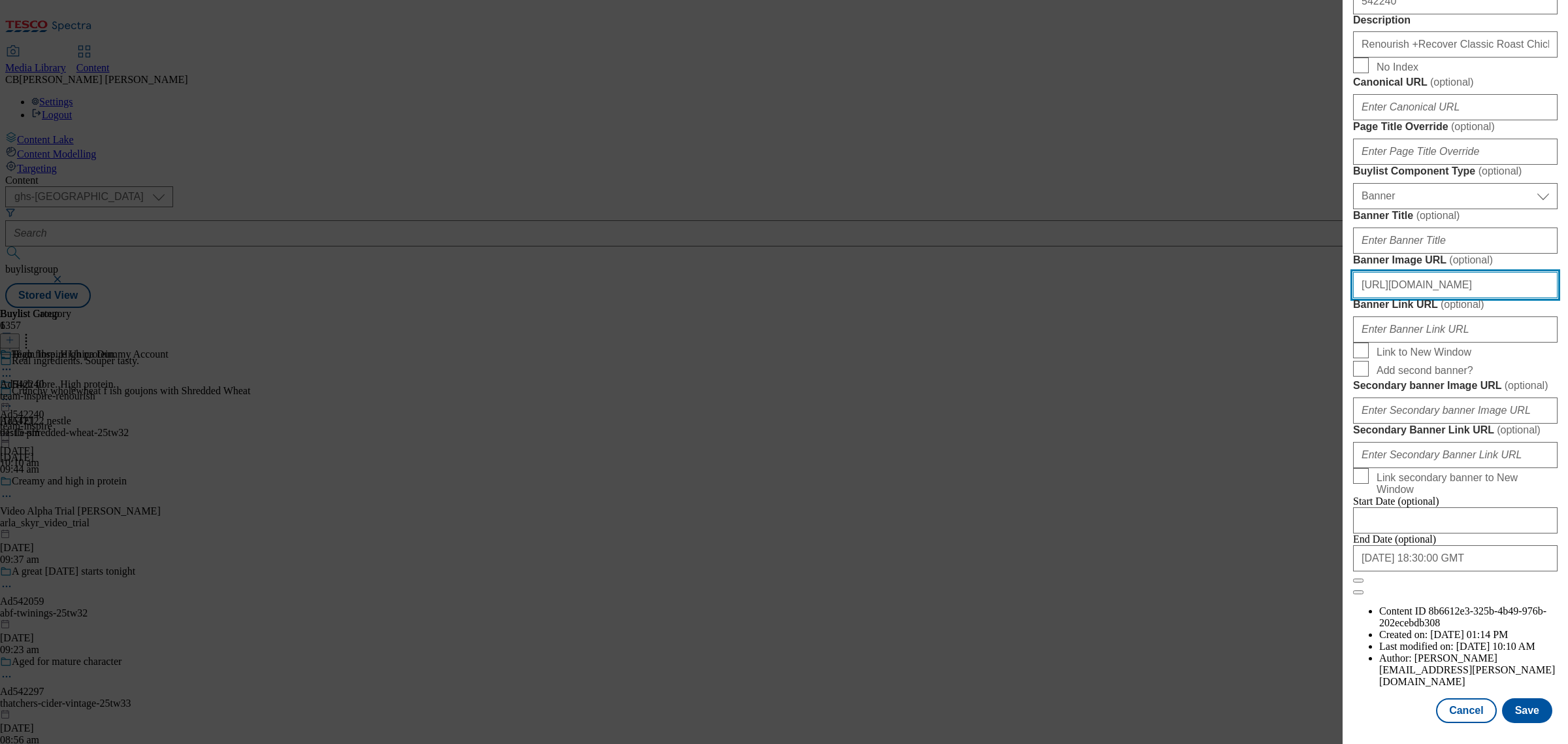
scroll to position [0, 426]
type input "https://digitalcontent.api.tesco.com/v2/media/ghs-mktg/1535371f-6910-4e82-a6b0-…"
click at [1527, 266] on form "Label Ad542240 Tracking Name DH_AD542240 Friendly Name team-inspire Buylist Lif…" at bounding box center [1456, 54] width 205 height 1081
click at [1517, 698] on button "Save" at bounding box center [1527, 710] width 51 height 25
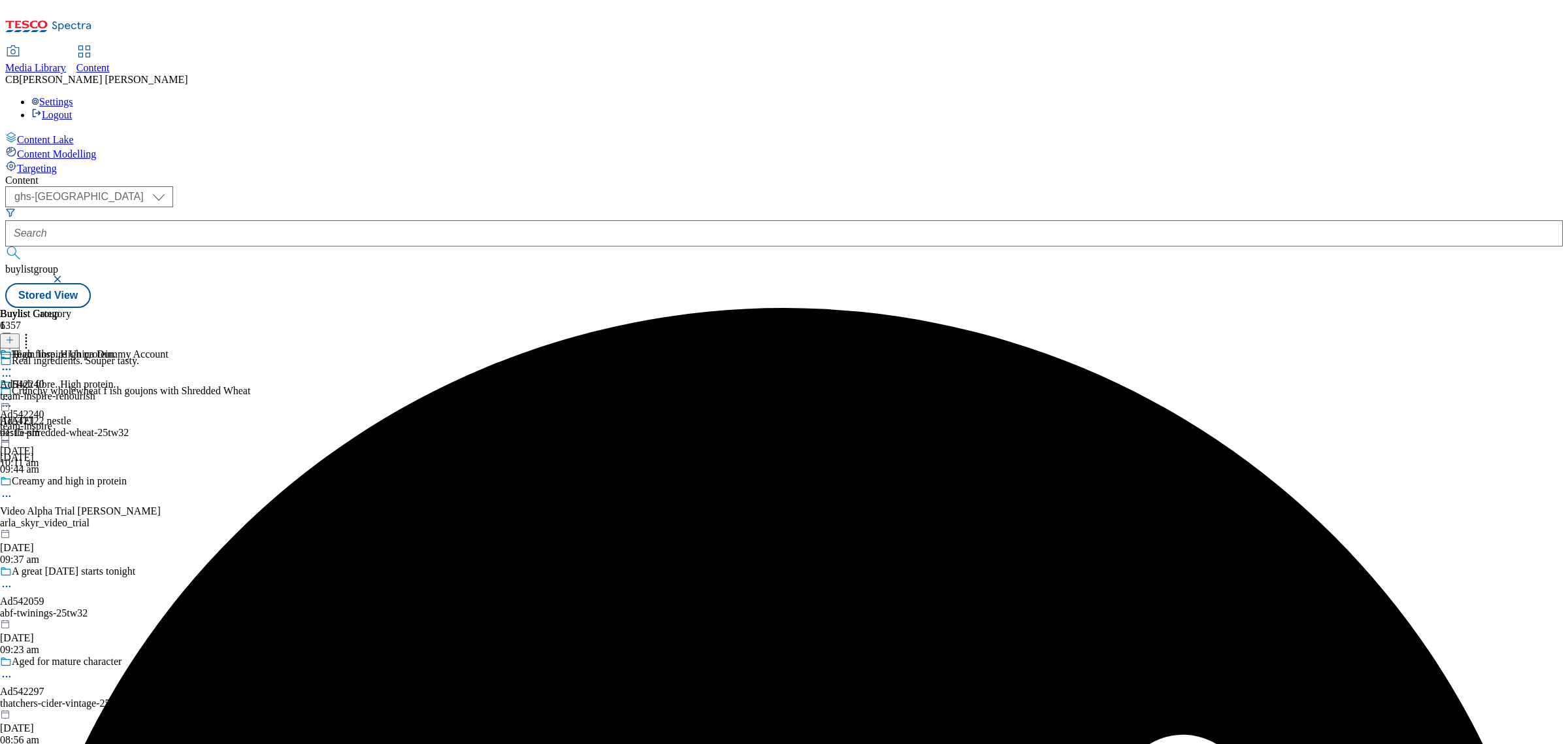
click at [13, 393] on icon at bounding box center [6, 399] width 13 height 13
click at [71, 482] on span "Preview" at bounding box center [55, 487] width 30 height 10
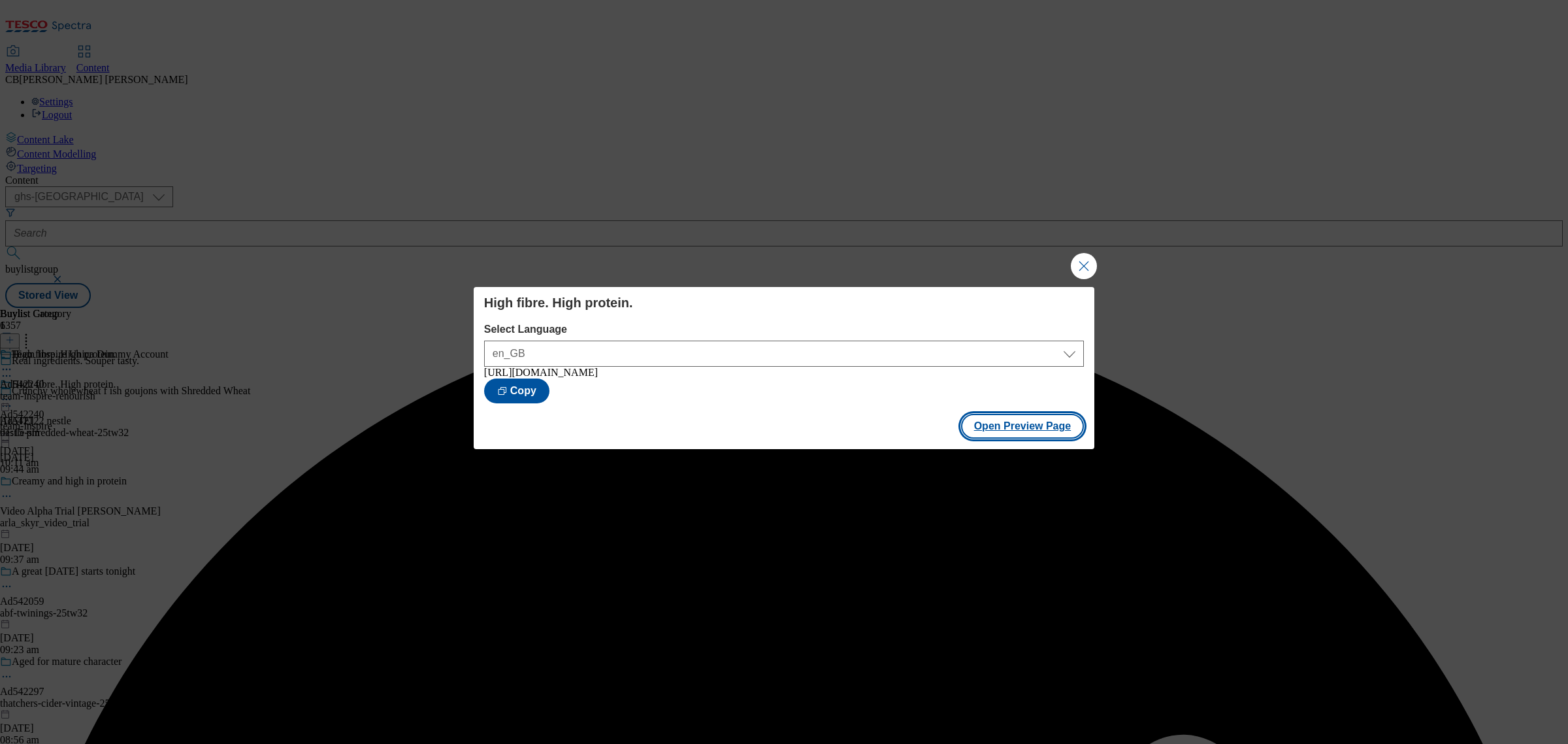
click at [1047, 419] on button "Open Preview Page" at bounding box center [1023, 426] width 124 height 25
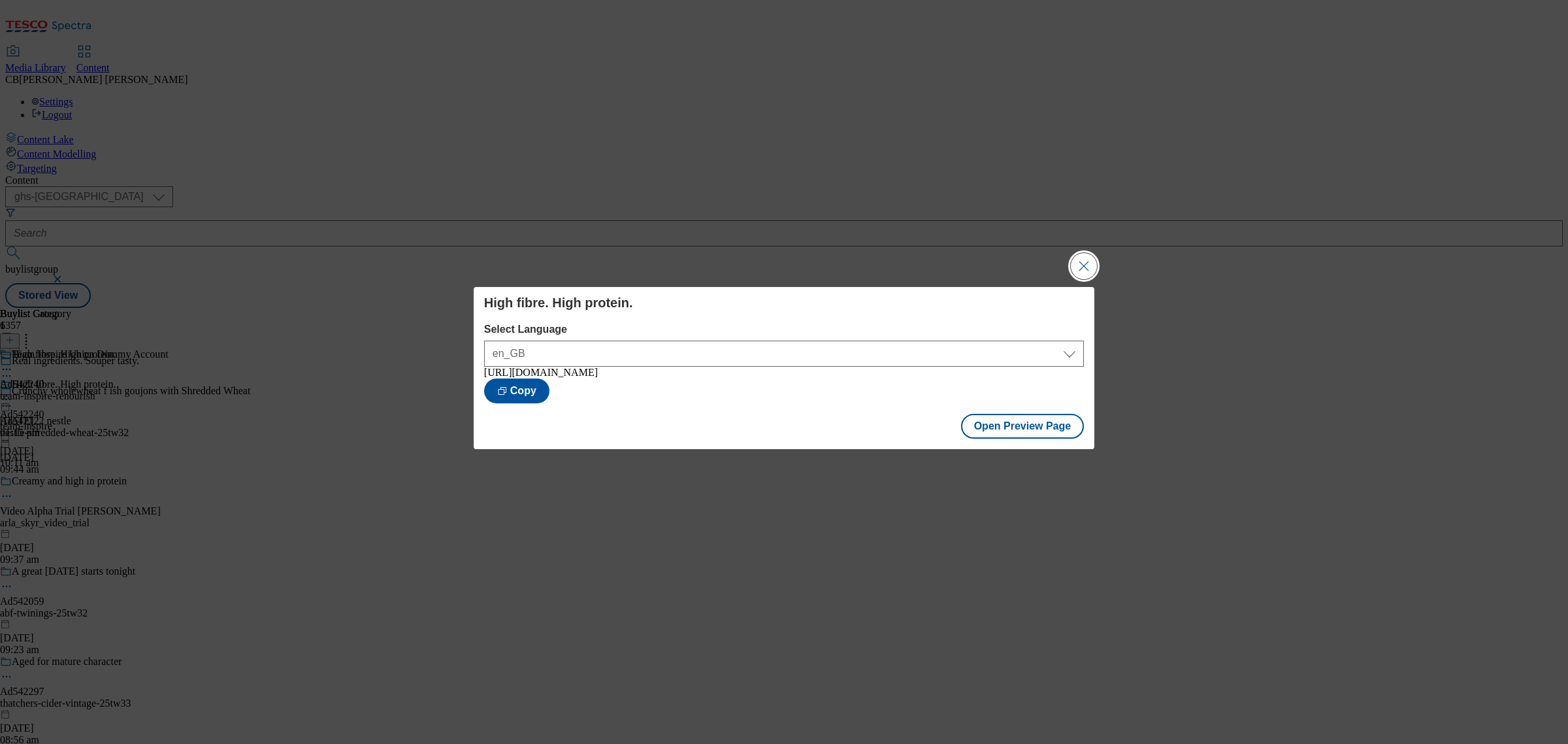
click at [1088, 263] on button "Close Modal" at bounding box center [1084, 266] width 26 height 26
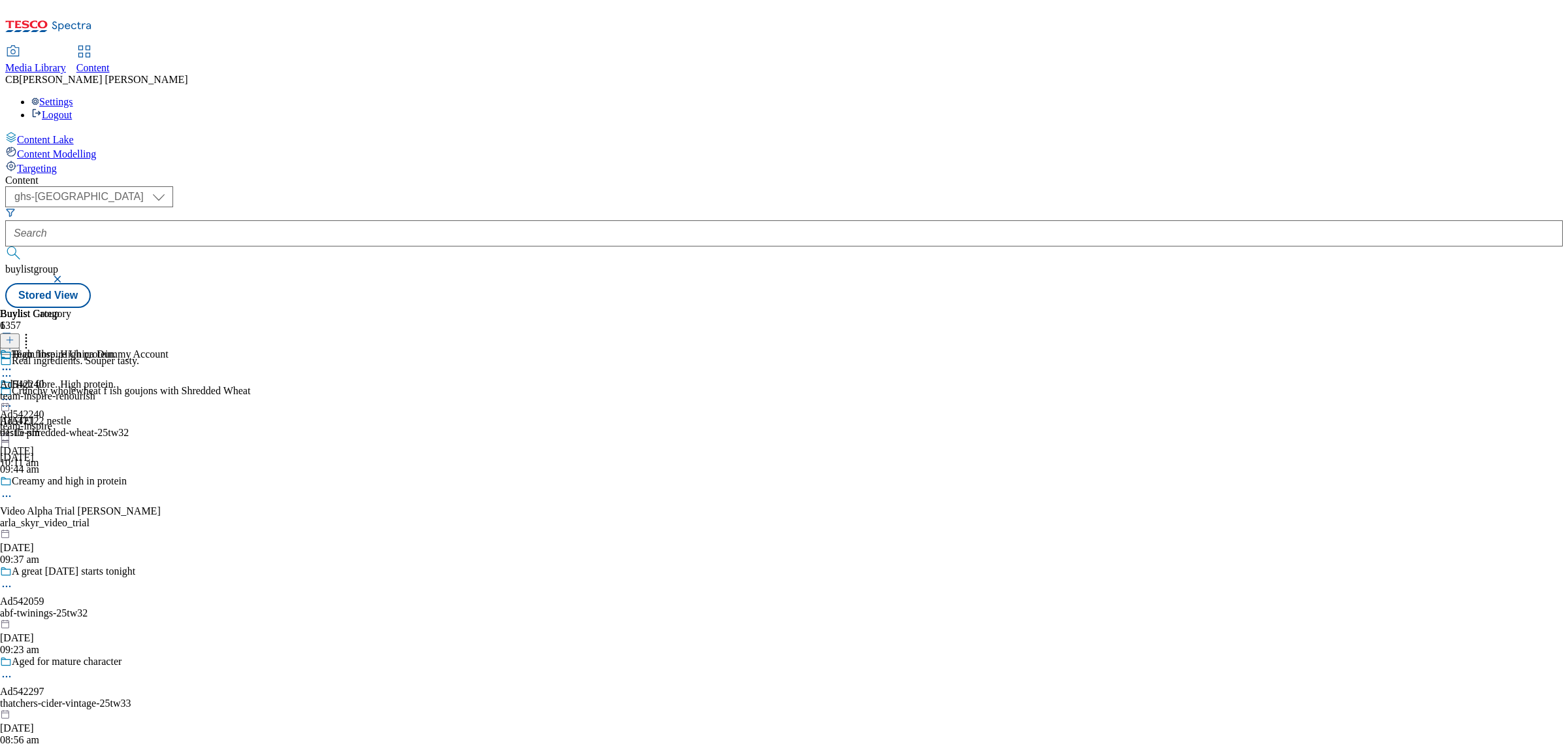
click at [13, 393] on icon at bounding box center [6, 399] width 13 height 13
click at [69, 527] on span "Publish" at bounding box center [54, 532] width 29 height 10
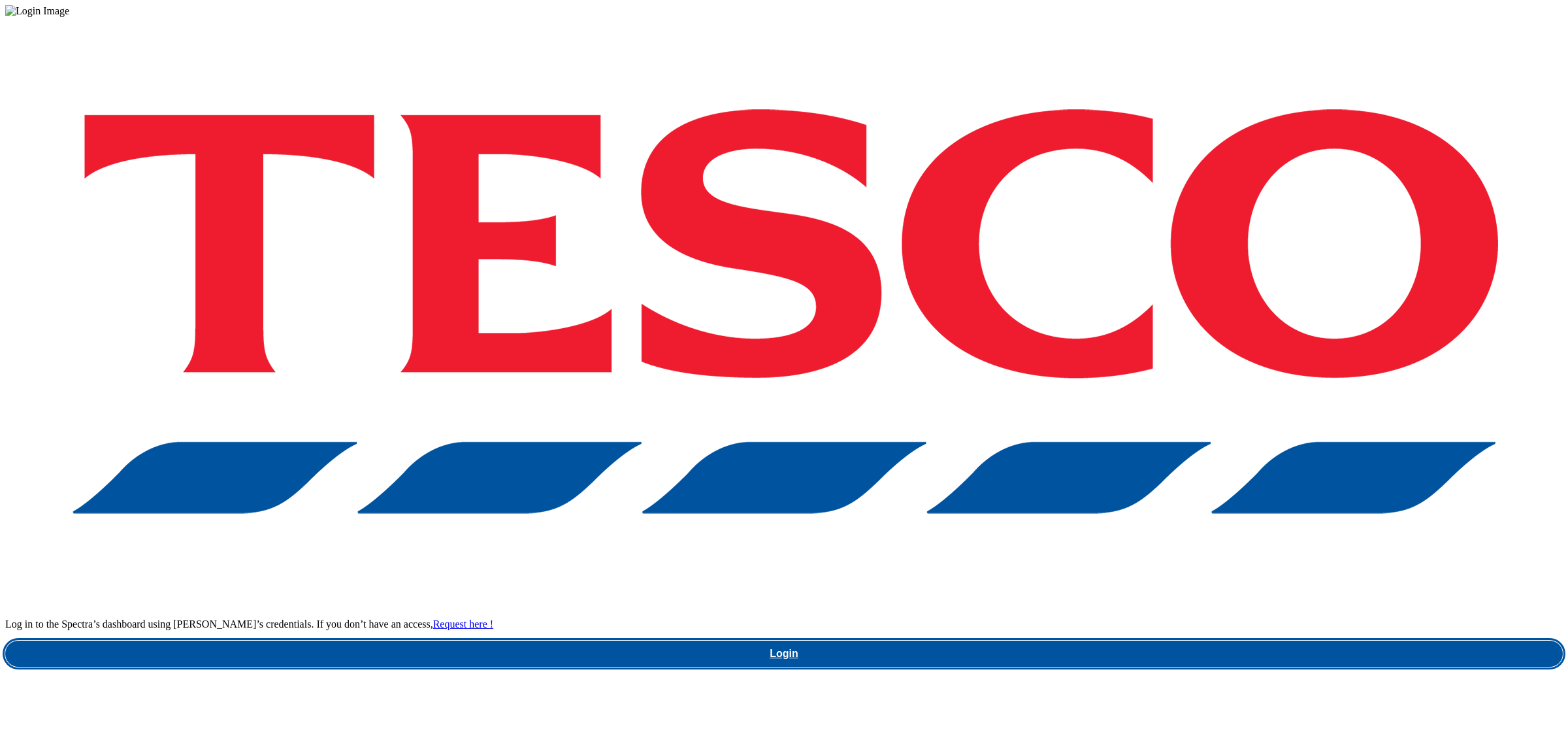
click at [1229, 641] on link "Login" at bounding box center [784, 654] width 1558 height 26
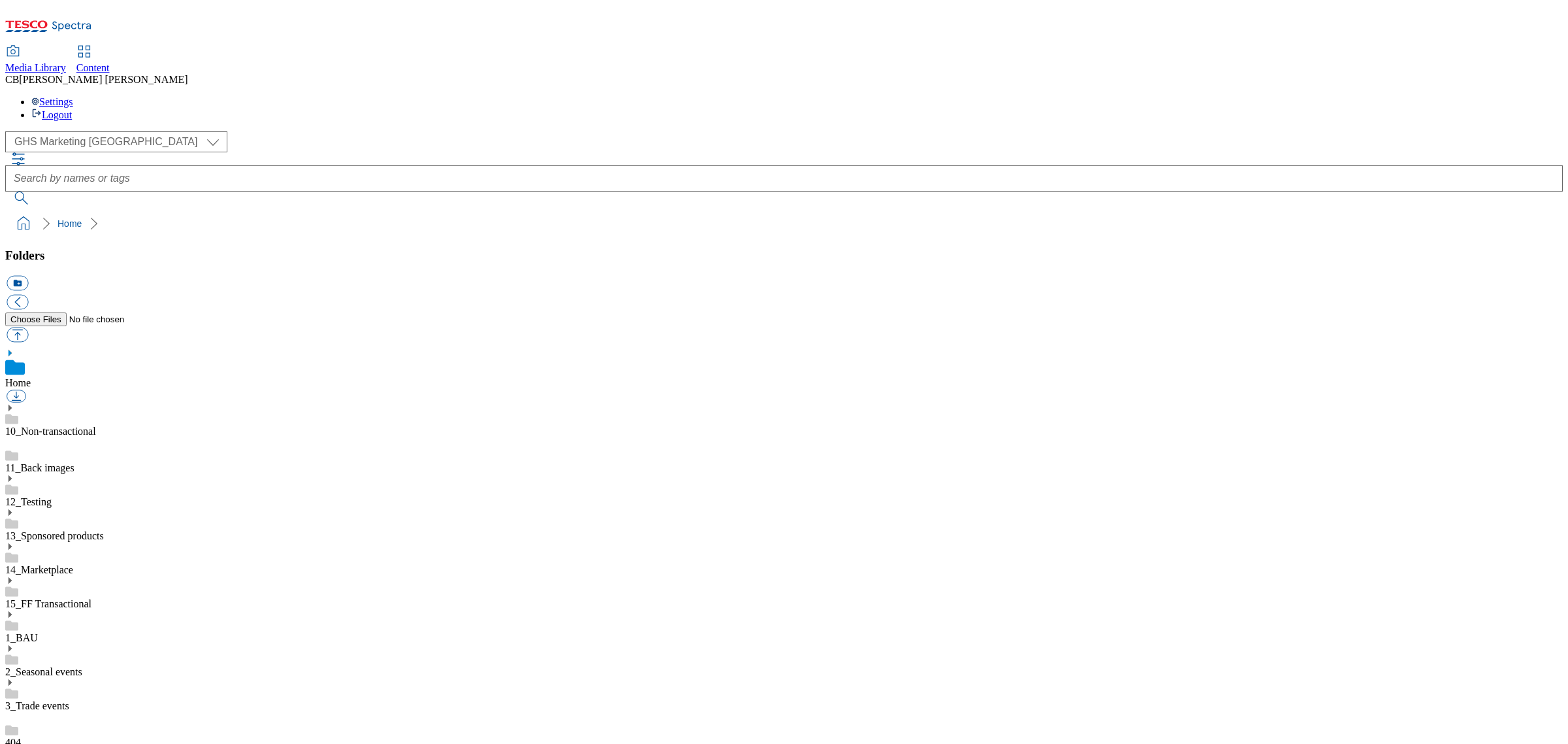
scroll to position [163, 0]
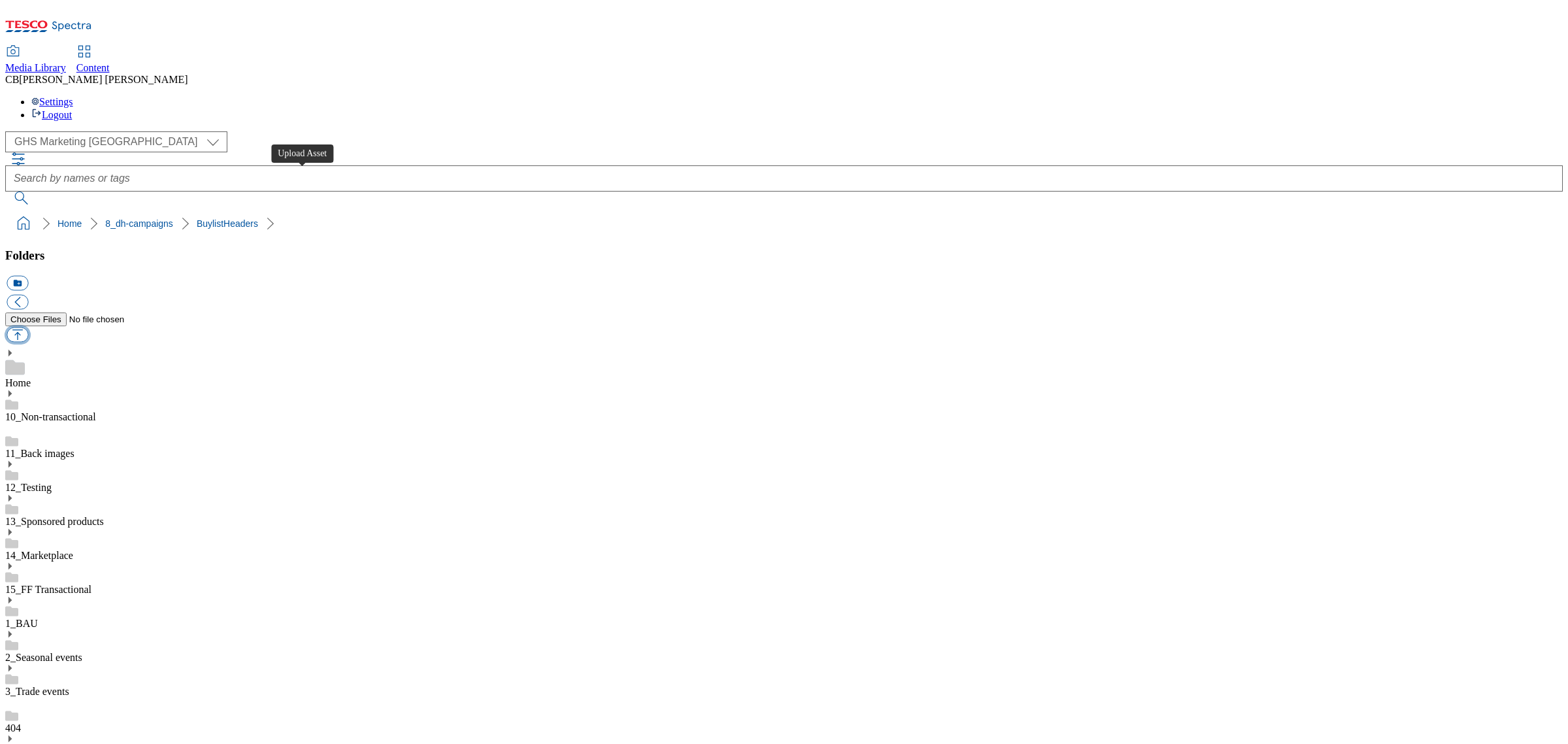
click at [28, 327] on button "button" at bounding box center [17, 335] width 21 height 15
type input "C:\fakepath\1758094055400-ad541948_Rana_LegoBrand_H_1184x333_V1.jpg"
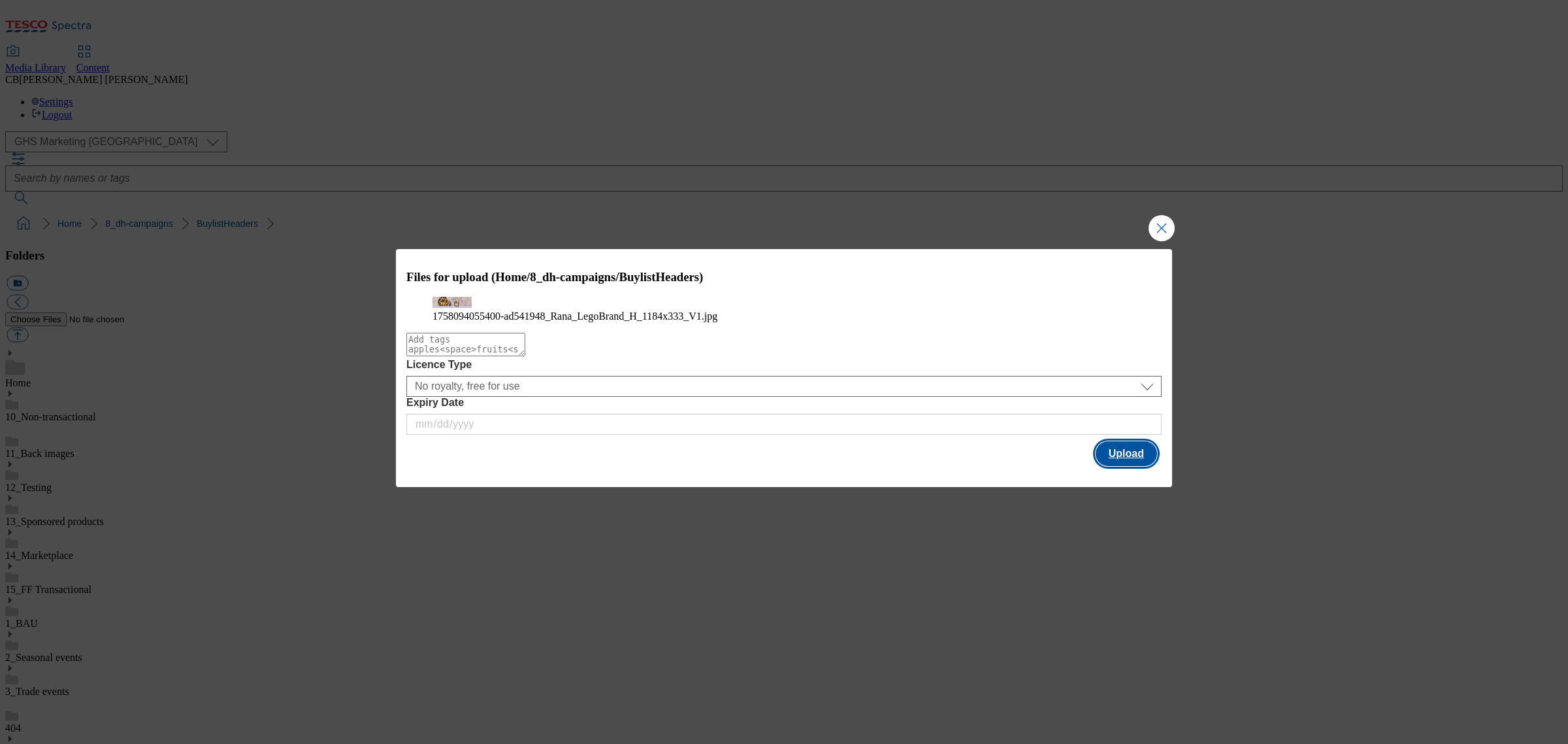
click at [1127, 466] on button "Upload" at bounding box center [1126, 453] width 62 height 25
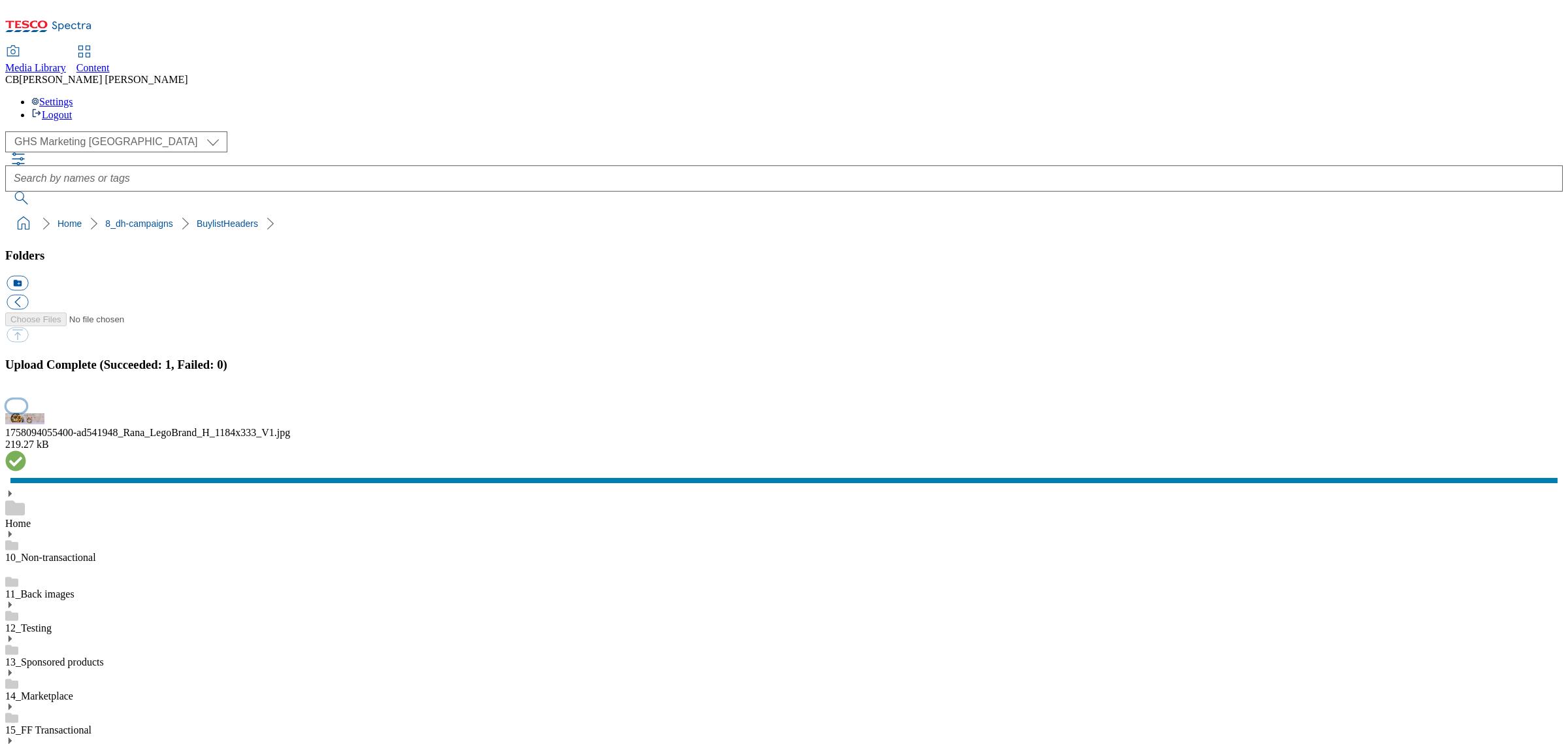
click at [26, 412] on button "button" at bounding box center [16, 405] width 19 height 12
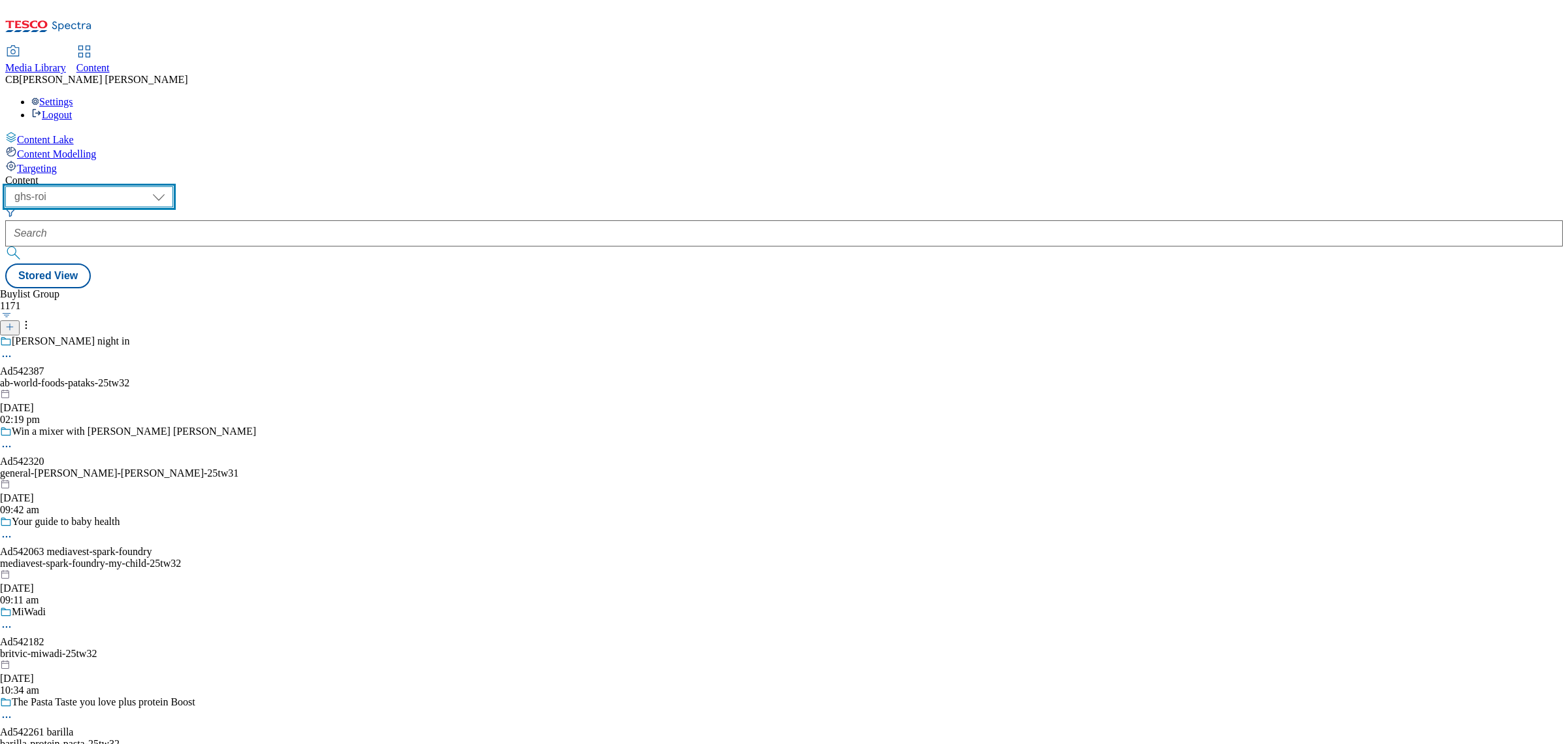
click at [173, 186] on select "ghs-roi ghs-[GEOGRAPHIC_DATA]" at bounding box center [89, 196] width 168 height 21
select select "ghs-[GEOGRAPHIC_DATA]"
click at [170, 186] on select "ghs-roi ghs-[GEOGRAPHIC_DATA]" at bounding box center [89, 196] width 168 height 21
